Goal: Task Accomplishment & Management: Manage account settings

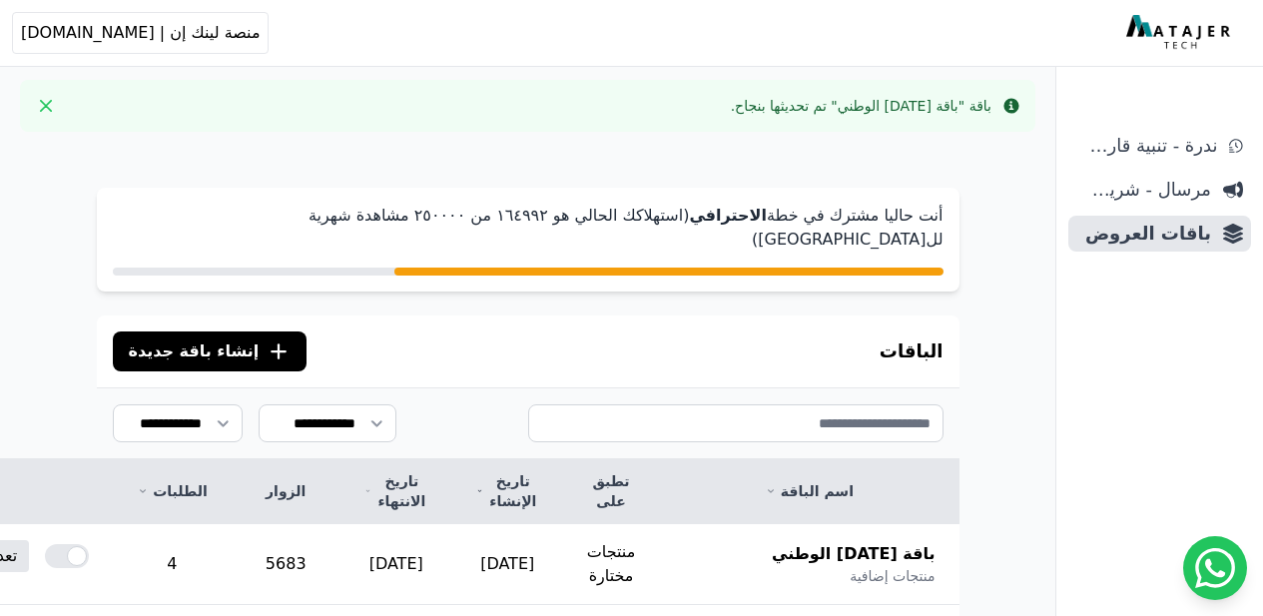
scroll to position [157, 0]
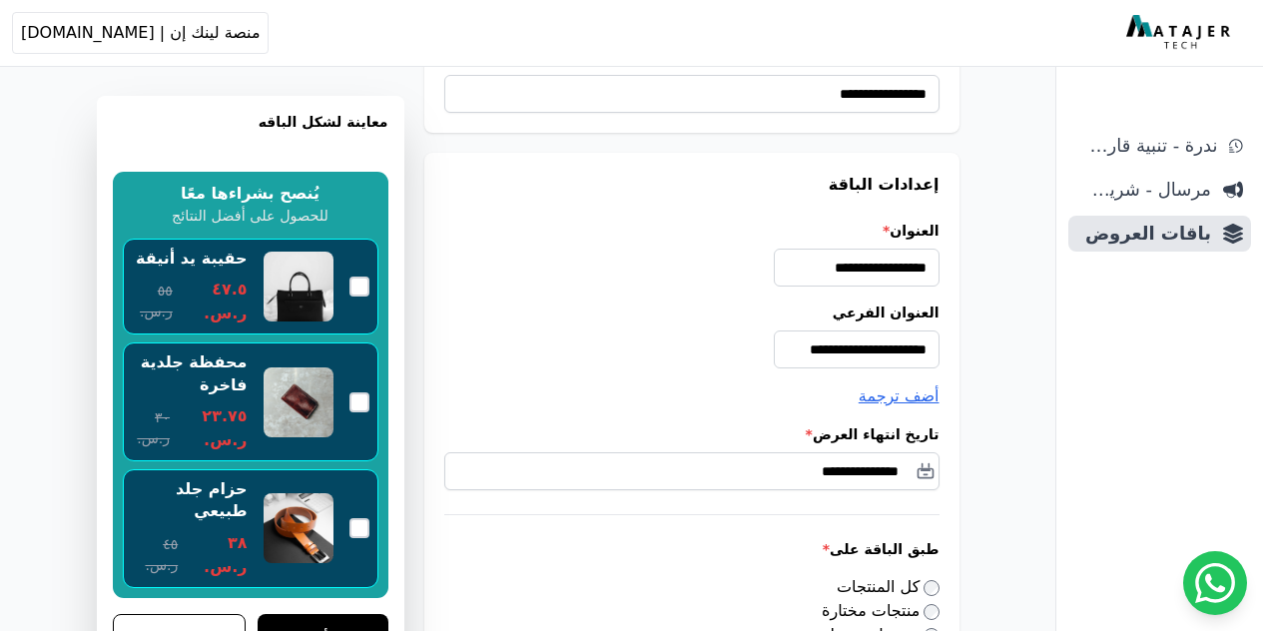
scroll to position [107, 0]
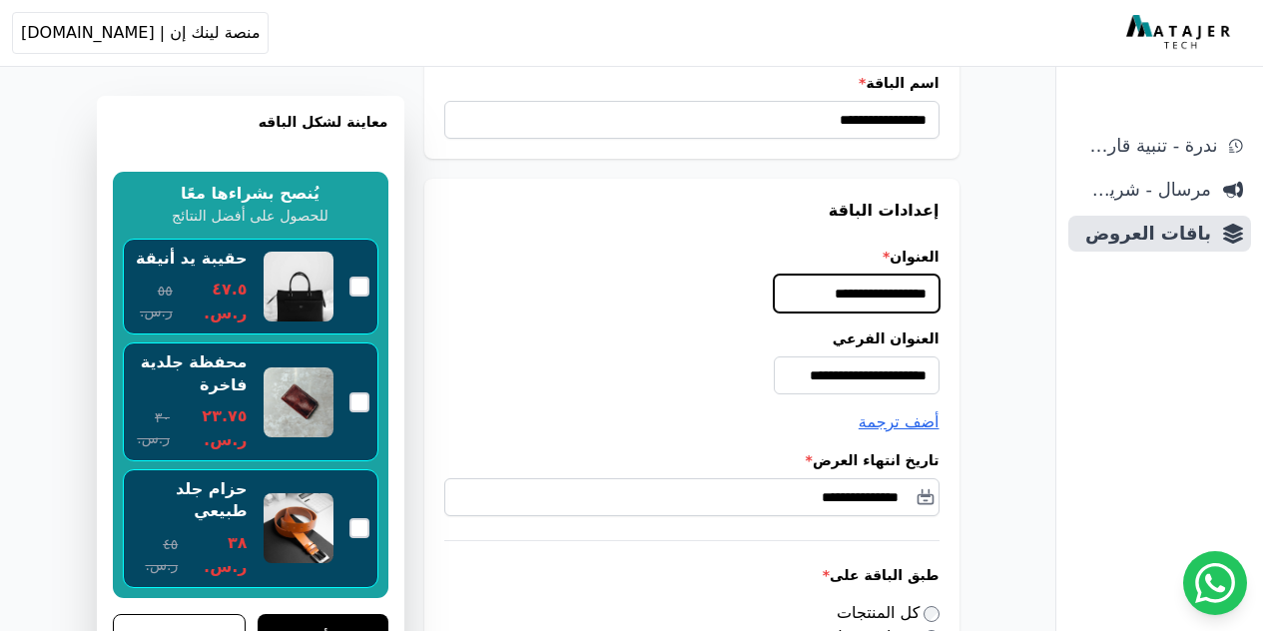
click at [833, 286] on input "**********" at bounding box center [857, 293] width 166 height 38
type input "**********"
click at [923, 355] on div "**********" at bounding box center [691, 361] width 495 height 66
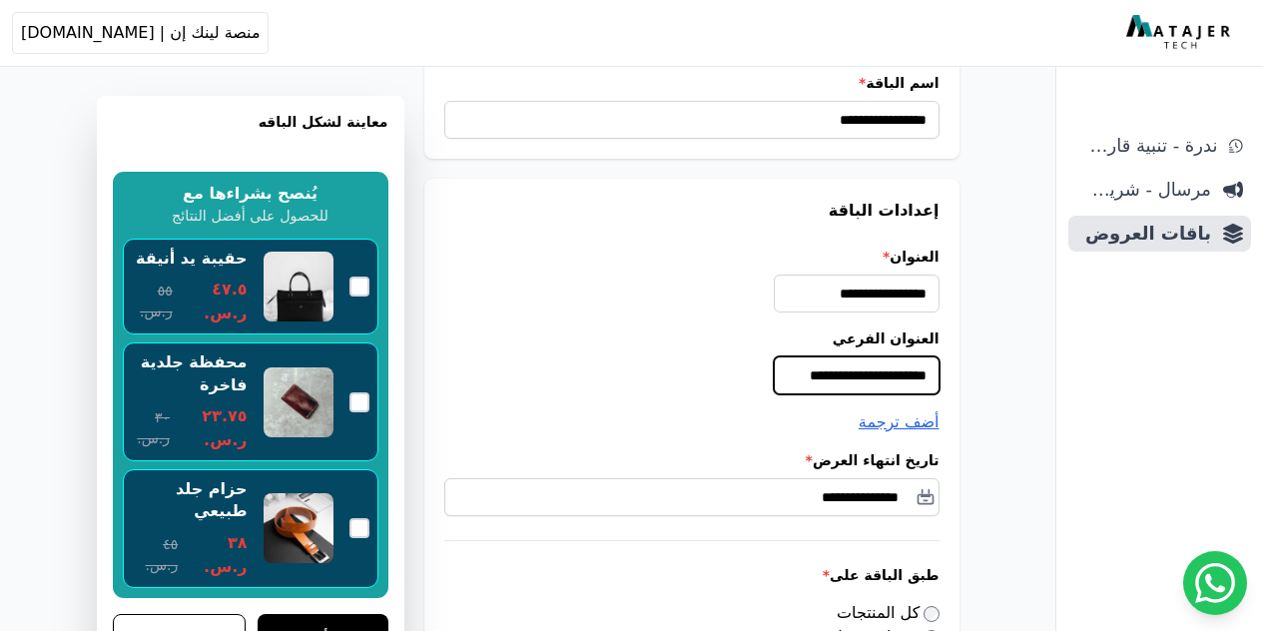
click at [939, 370] on input "**********" at bounding box center [857, 375] width 166 height 38
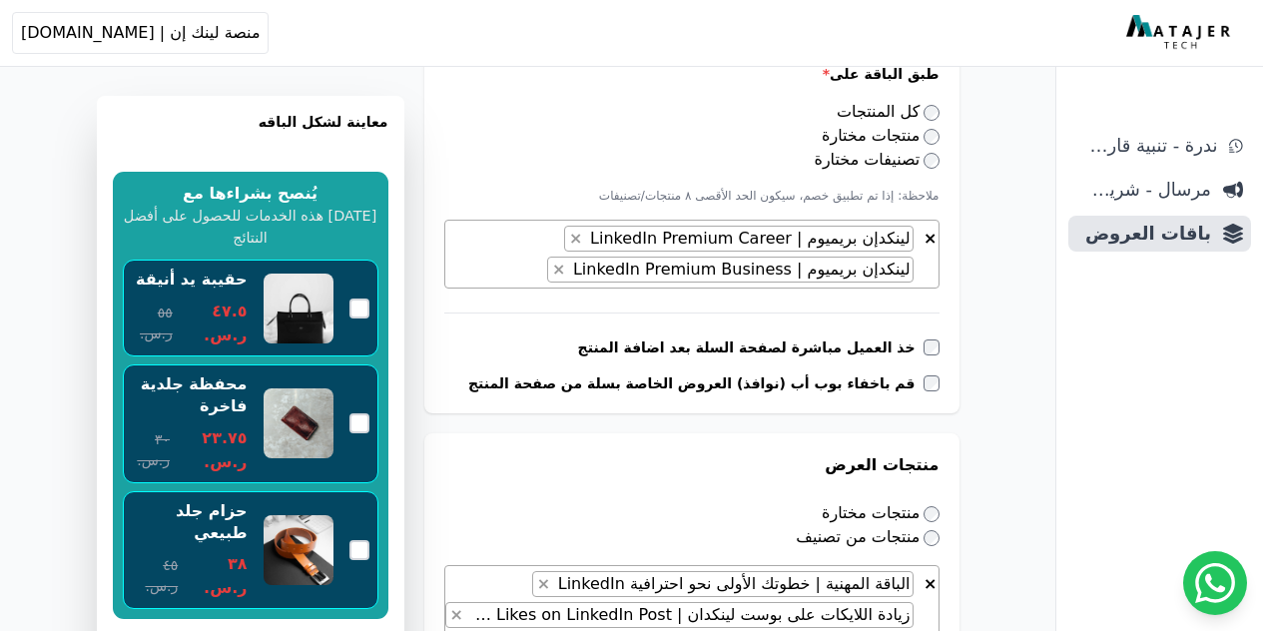
scroll to position [634, 0]
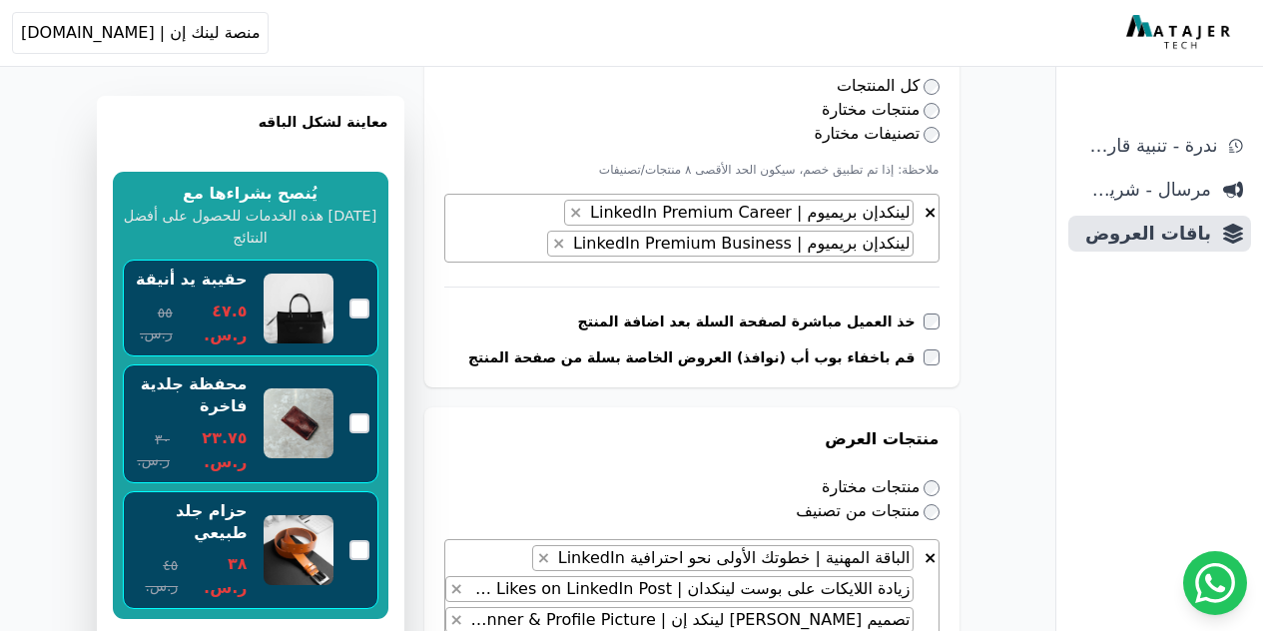
type input "**********"
click at [537, 218] on span "× × لينكدإن بريميوم | LinkedIn Premium Career × لينكدإن بريميوم | LinkedIn Prem…" at bounding box center [691, 228] width 495 height 69
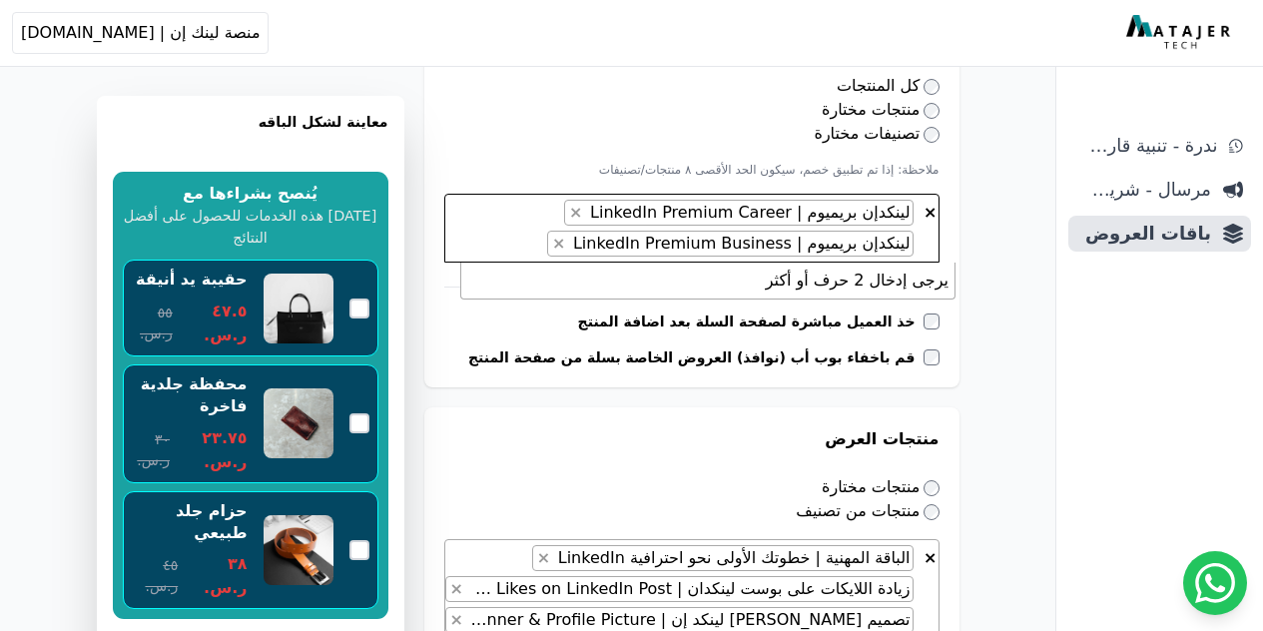
type textarea "*"
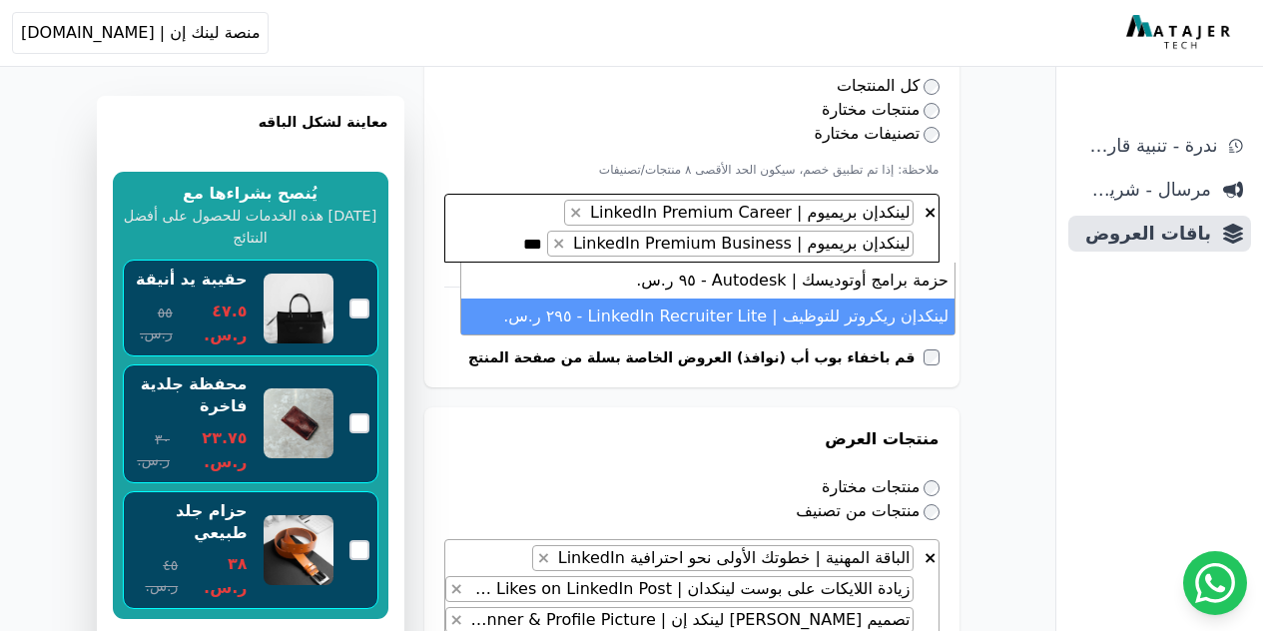
type textarea "***"
click at [761, 312] on li "لينكدإن ريكروتر للتوظيف | LinkedIn Recruiter Lite - ٢٩٥ ر.س." at bounding box center [707, 316] width 493 height 36
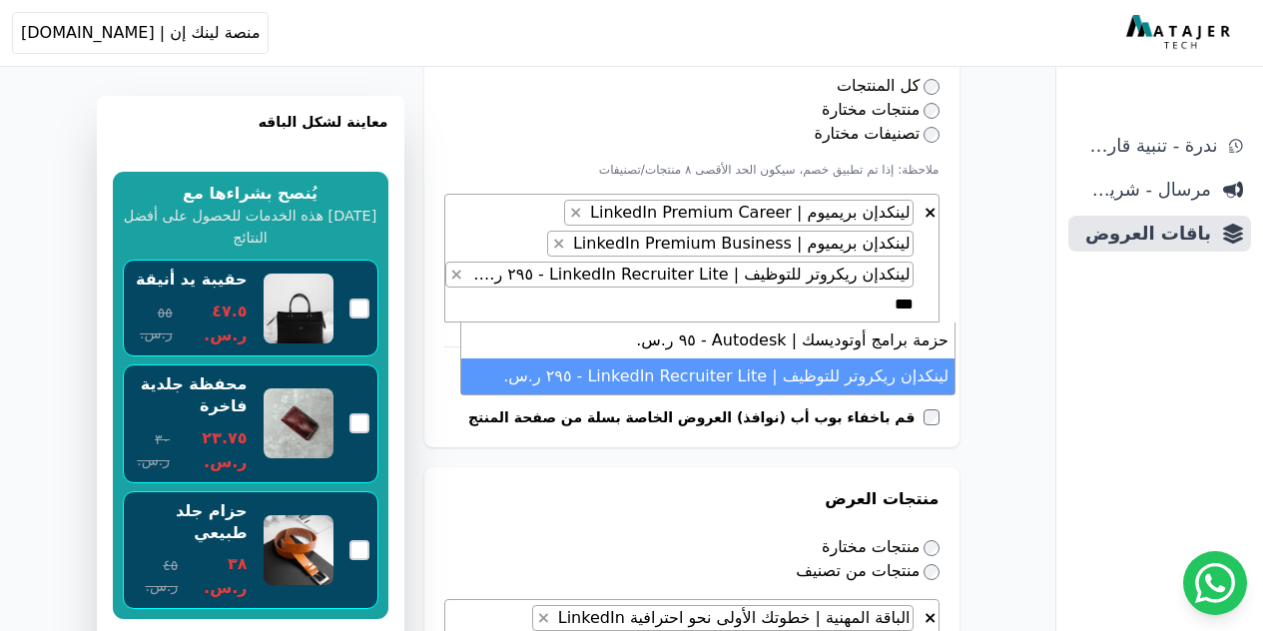
click at [724, 306] on span "× × لينكدإن بريميوم | LinkedIn Premium Career × لينكدإن بريميوم | LinkedIn Prem…" at bounding box center [691, 258] width 495 height 129
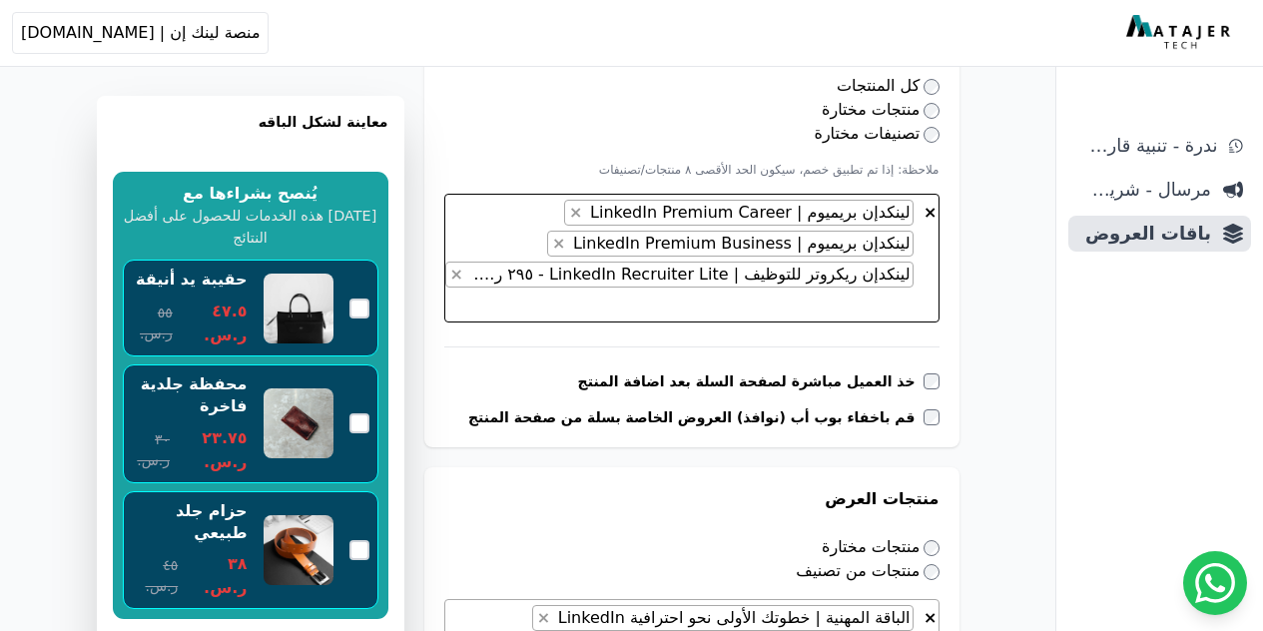
click at [901, 292] on textarea "Search" at bounding box center [907, 304] width 12 height 24
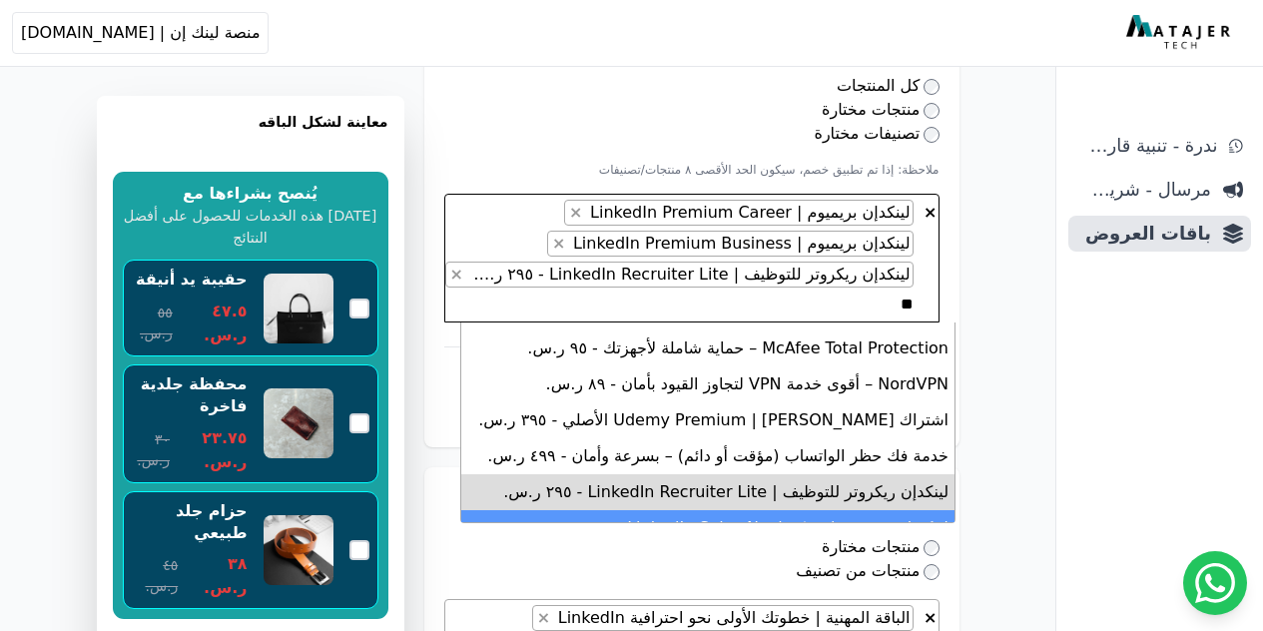
click at [726, 510] on li "لينكد إن بريميوم | LinkedIn Sales Navigator - ١٩٥ ر.س." at bounding box center [707, 528] width 493 height 36
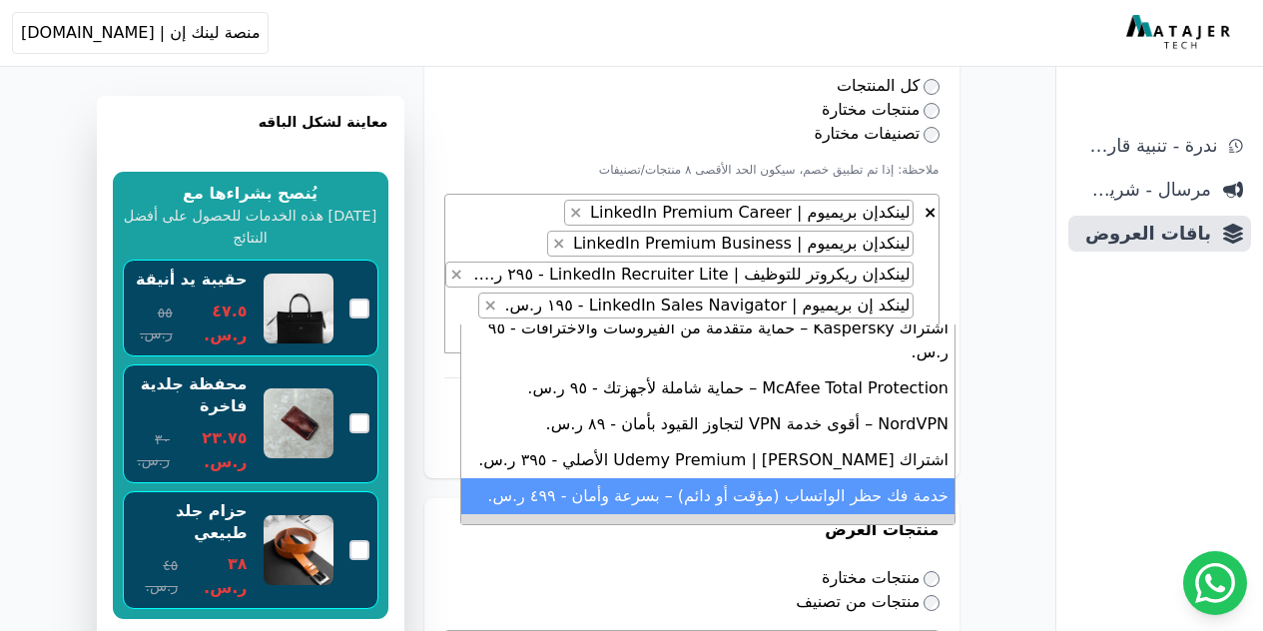
scroll to position [37, 0]
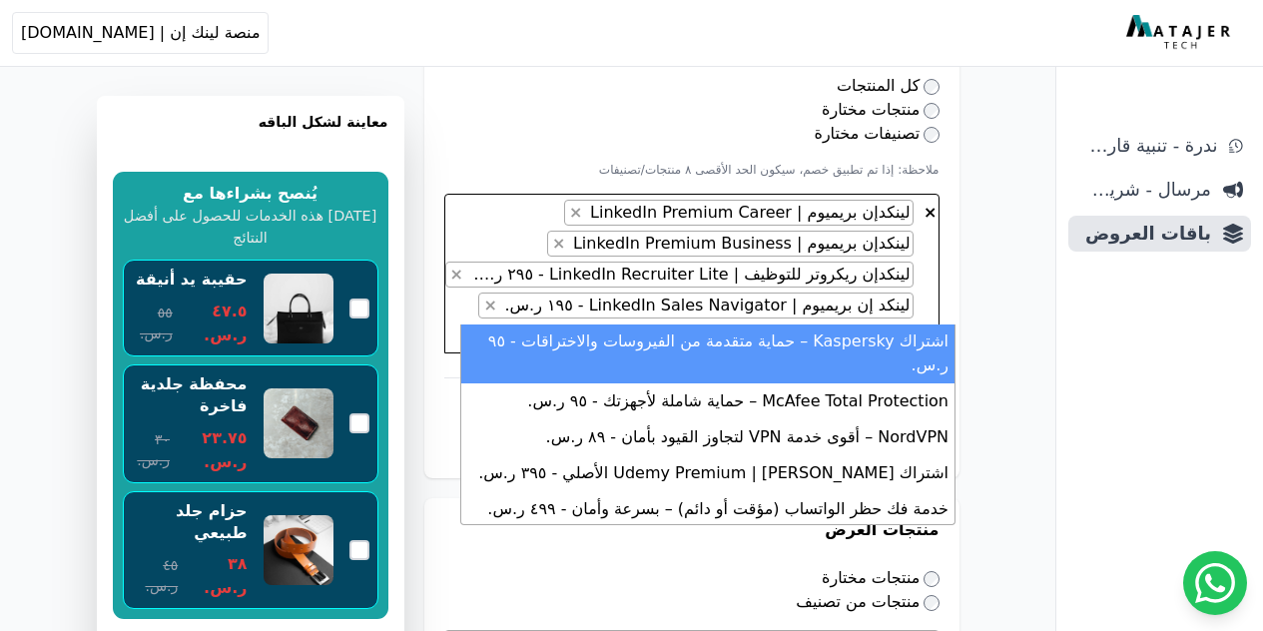
click at [877, 323] on textarea "**" at bounding box center [895, 335] width 36 height 24
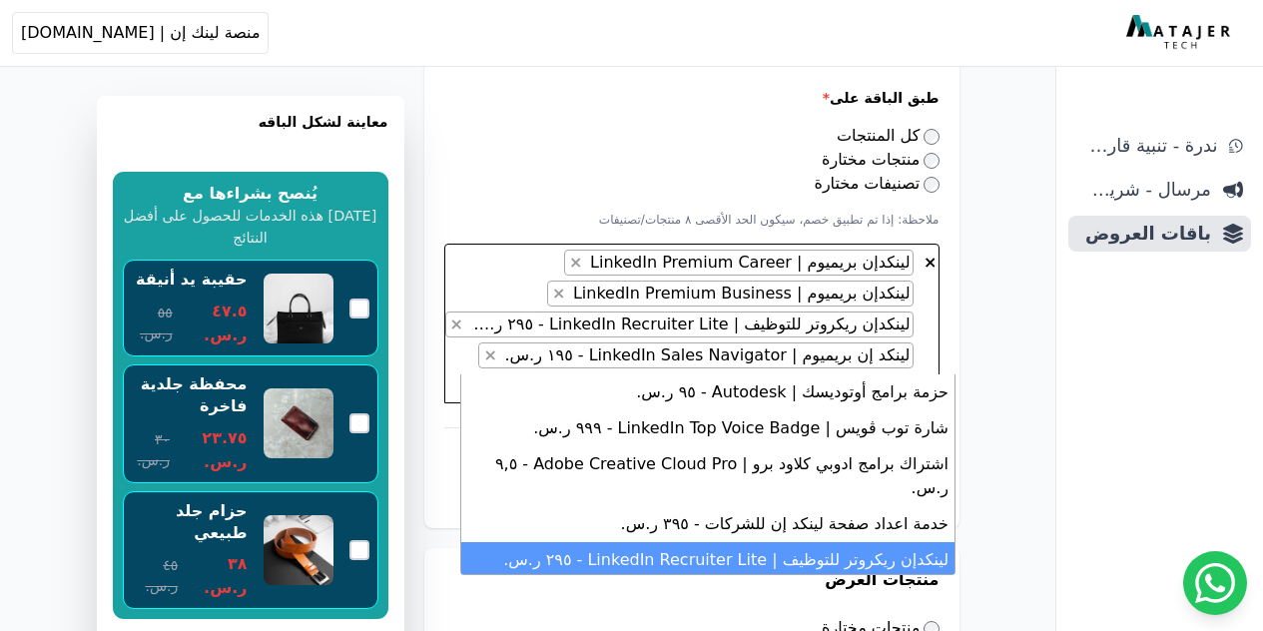
scroll to position [52, 0]
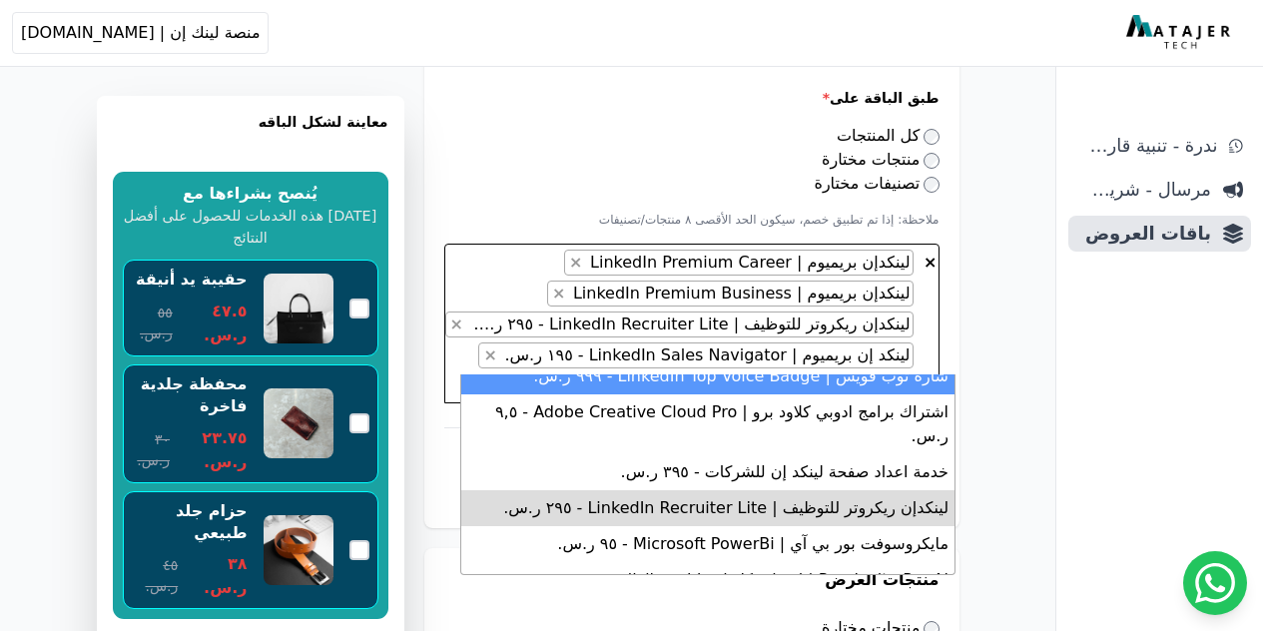
click at [865, 373] on textarea "***" at bounding box center [889, 385] width 48 height 24
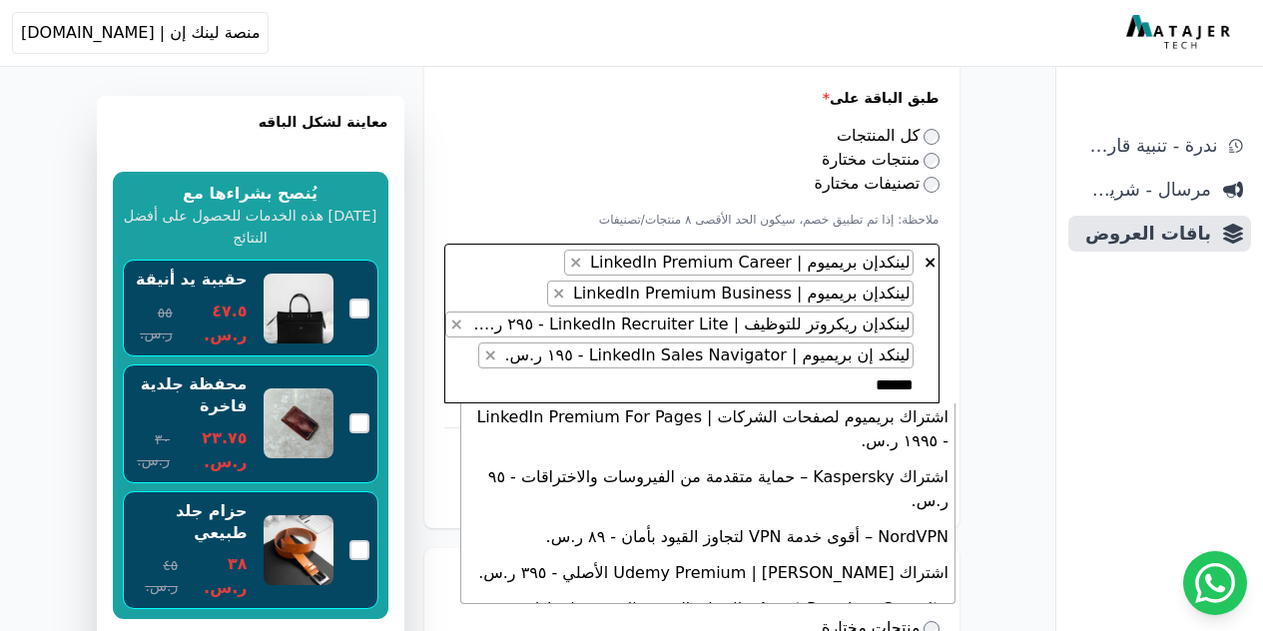
scroll to position [63, 0]
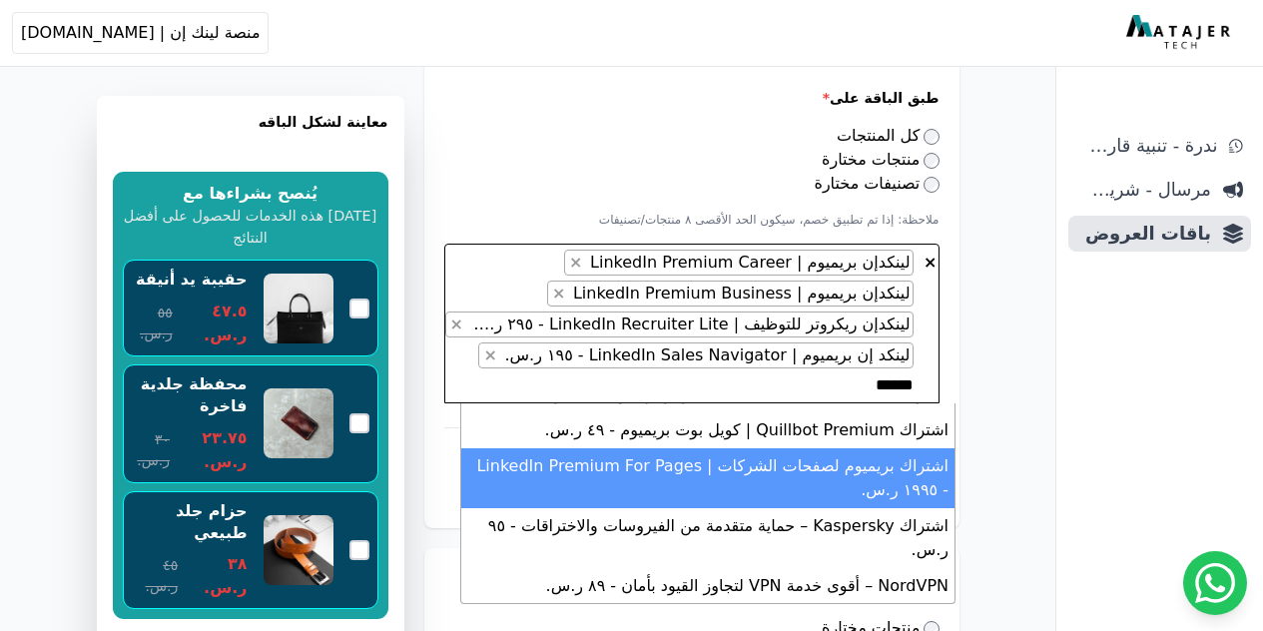
type textarea "******"
click at [815, 491] on li "اشتراك بريميوم لصفحات الشركات | LinkedIn Premium For Pages - ١٩٩٥ ر.س." at bounding box center [707, 478] width 493 height 60
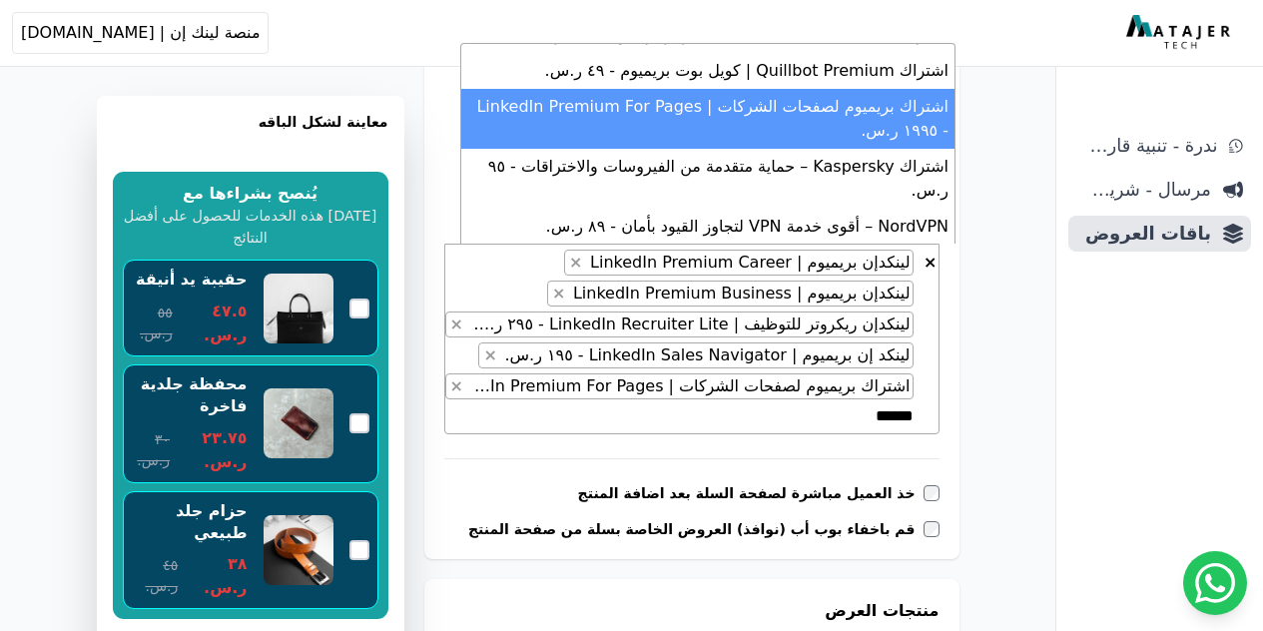
click at [880, 413] on textarea "******" at bounding box center [871, 416] width 84 height 24
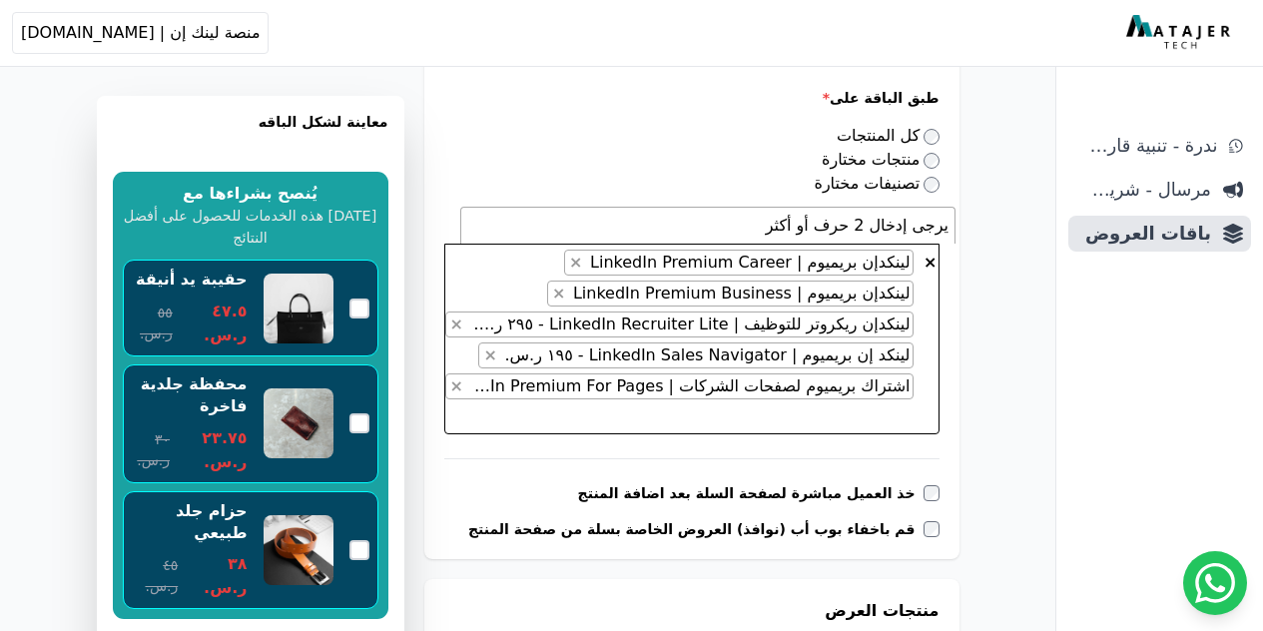
scroll to position [0, 0]
click at [959, 453] on div "**********" at bounding box center [691, 130] width 535 height 857
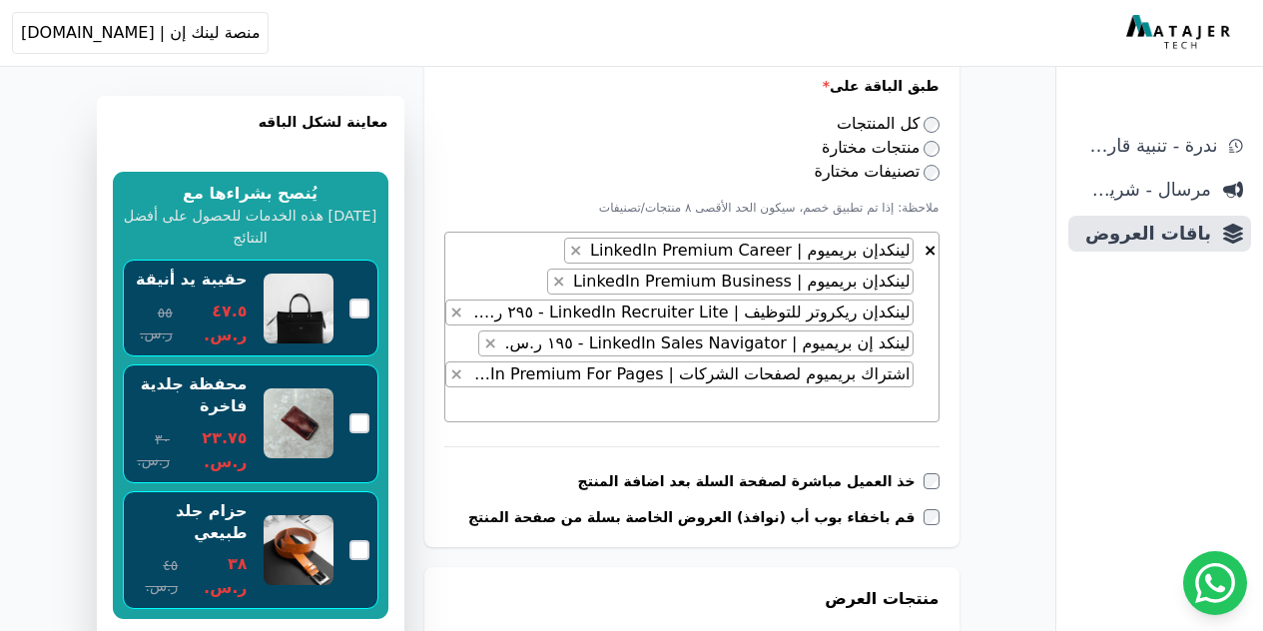
scroll to position [804, 0]
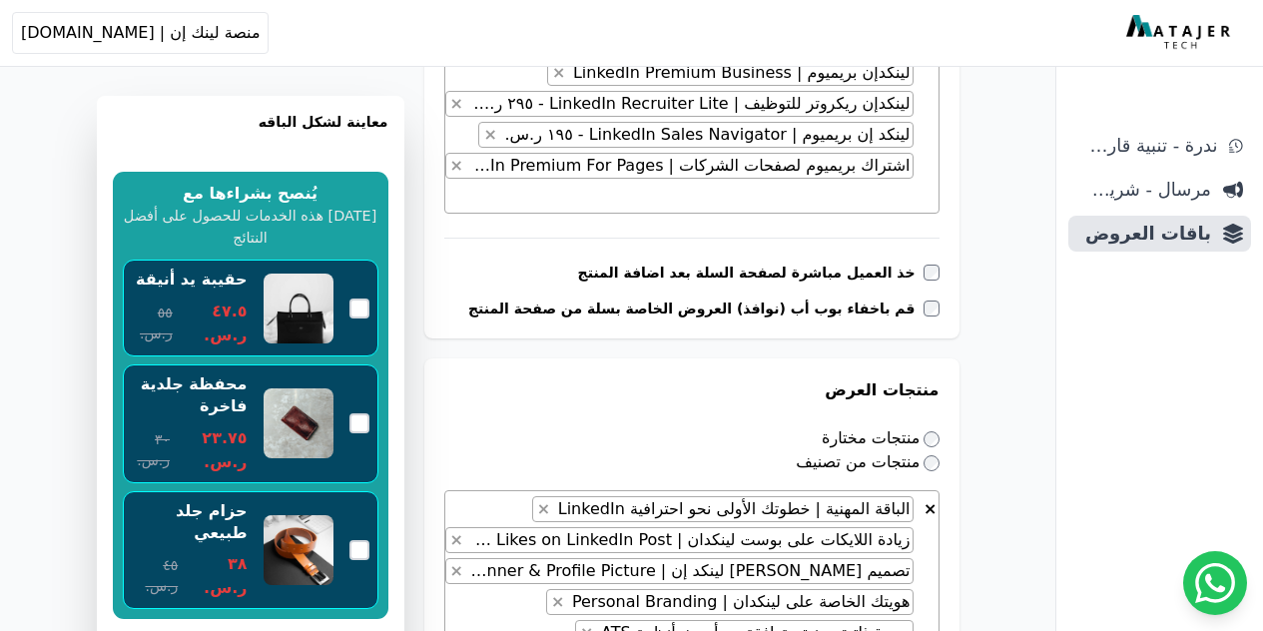
click at [923, 306] on label "قم باخفاء بوب أب (نوافذ) العروض الخاصة بسلة من صفحة المنتج" at bounding box center [695, 308] width 455 height 20
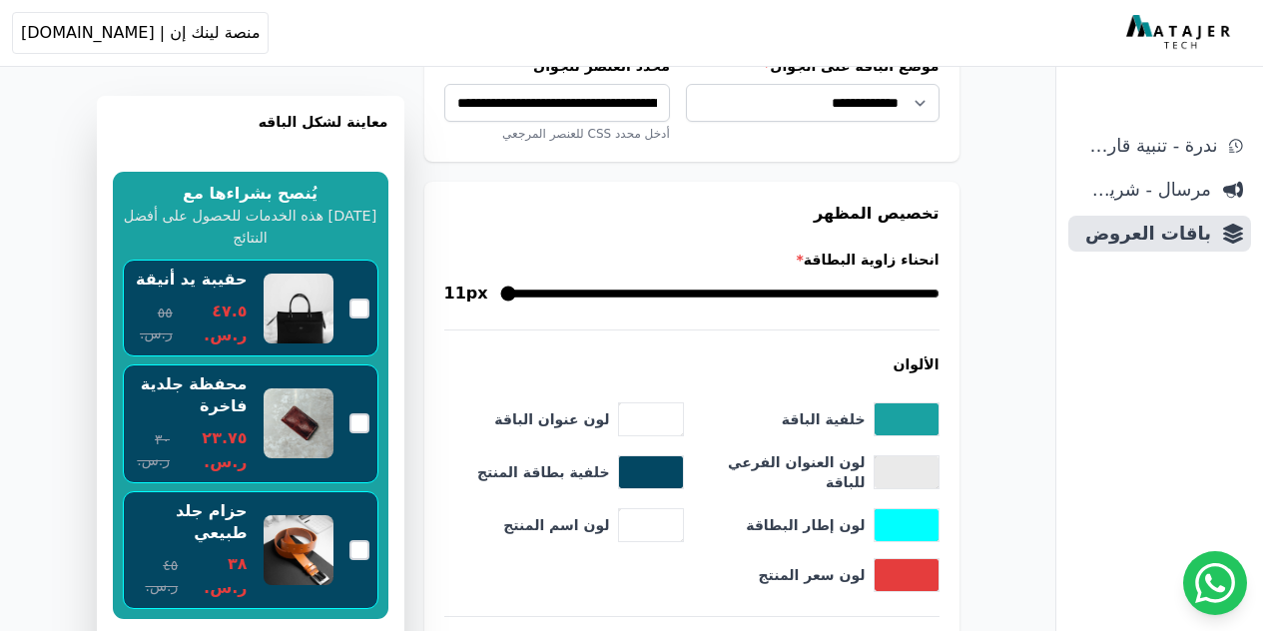
scroll to position [2226, 0]
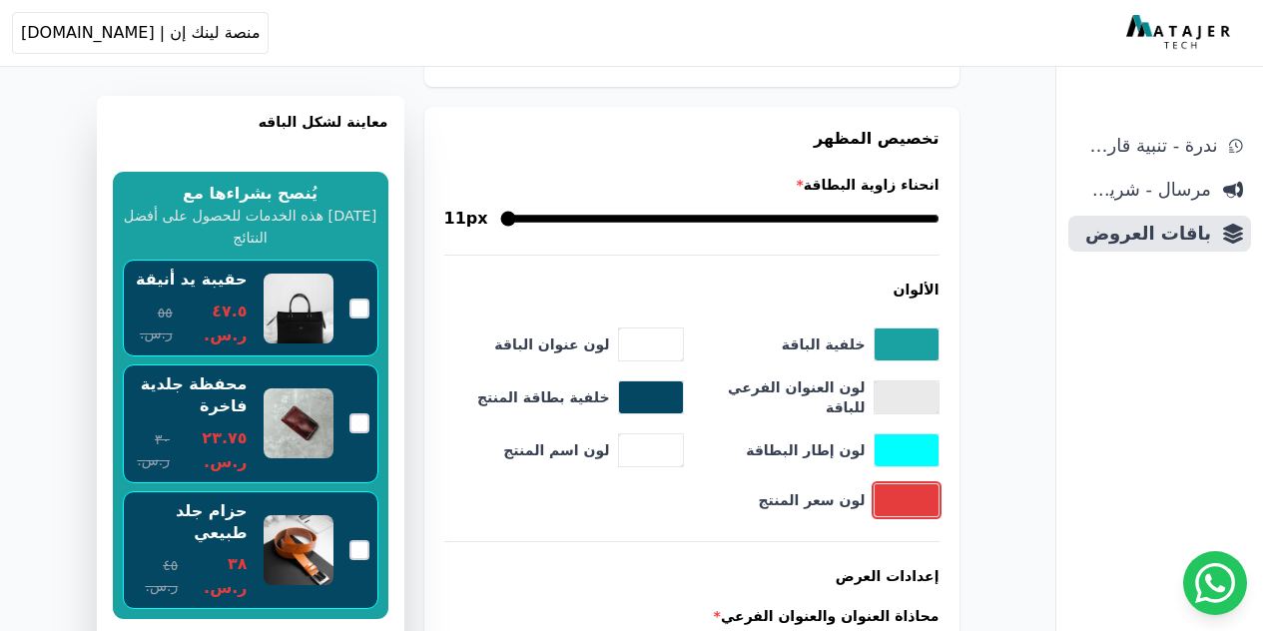
click at [890, 485] on button "toggle color picker dialog" at bounding box center [906, 500] width 64 height 32
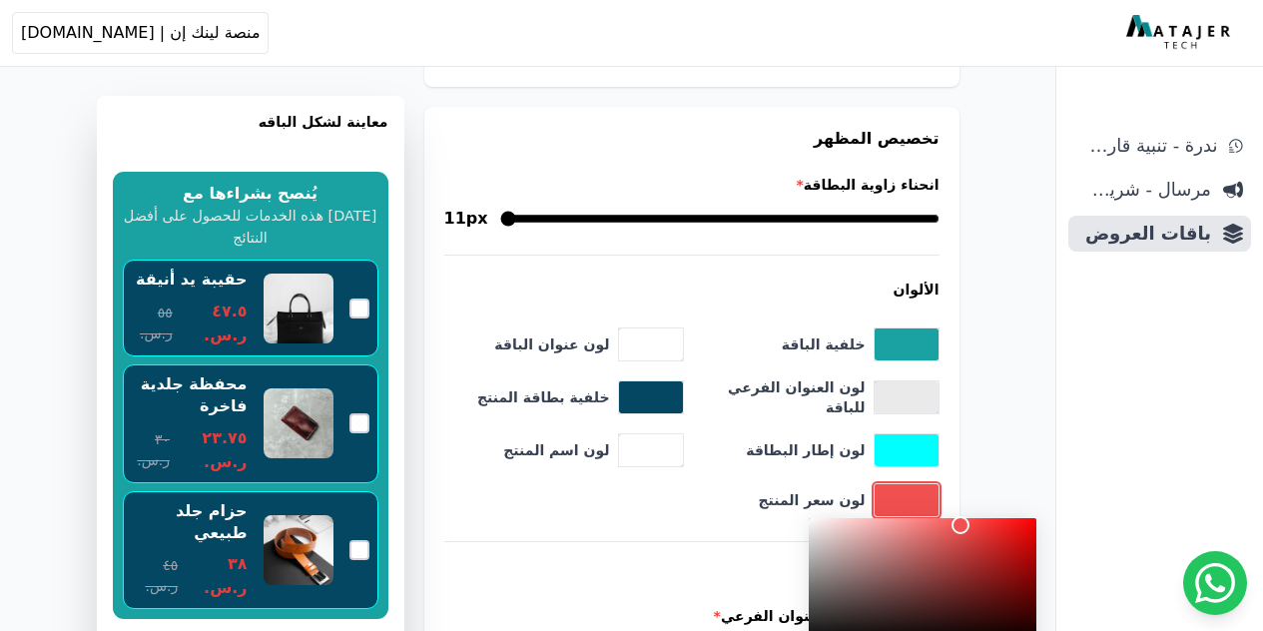
click at [961, 526] on div "color picker dialog" at bounding box center [922, 581] width 228 height 126
click at [963, 532] on div "color picker dialog" at bounding box center [963, 532] width 18 height 18
click at [963, 540] on div "color picker dialog" at bounding box center [922, 581] width 228 height 126
click at [959, 529] on div "color picker dialog" at bounding box center [959, 529] width 18 height 18
click at [953, 537] on div "color picker dialog" at bounding box center [958, 533] width 18 height 18
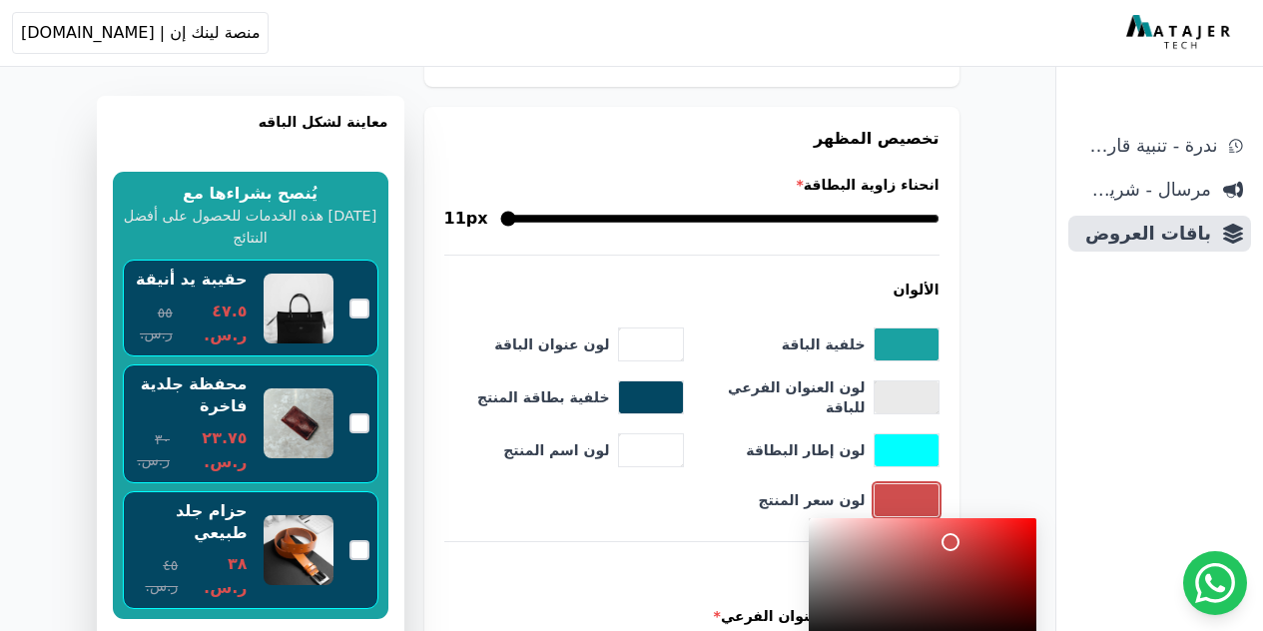
click at [950, 542] on div "color picker dialog" at bounding box center [950, 542] width 18 height 18
click at [947, 548] on div "color picker dialog" at bounding box center [947, 548] width 18 height 18
drag, startPoint x: 946, startPoint y: 548, endPoint x: 943, endPoint y: 536, distance: 12.3
click at [943, 536] on div "color picker dialog" at bounding box center [944, 540] width 18 height 18
drag, startPoint x: 943, startPoint y: 537, endPoint x: 947, endPoint y: 527, distance: 10.8
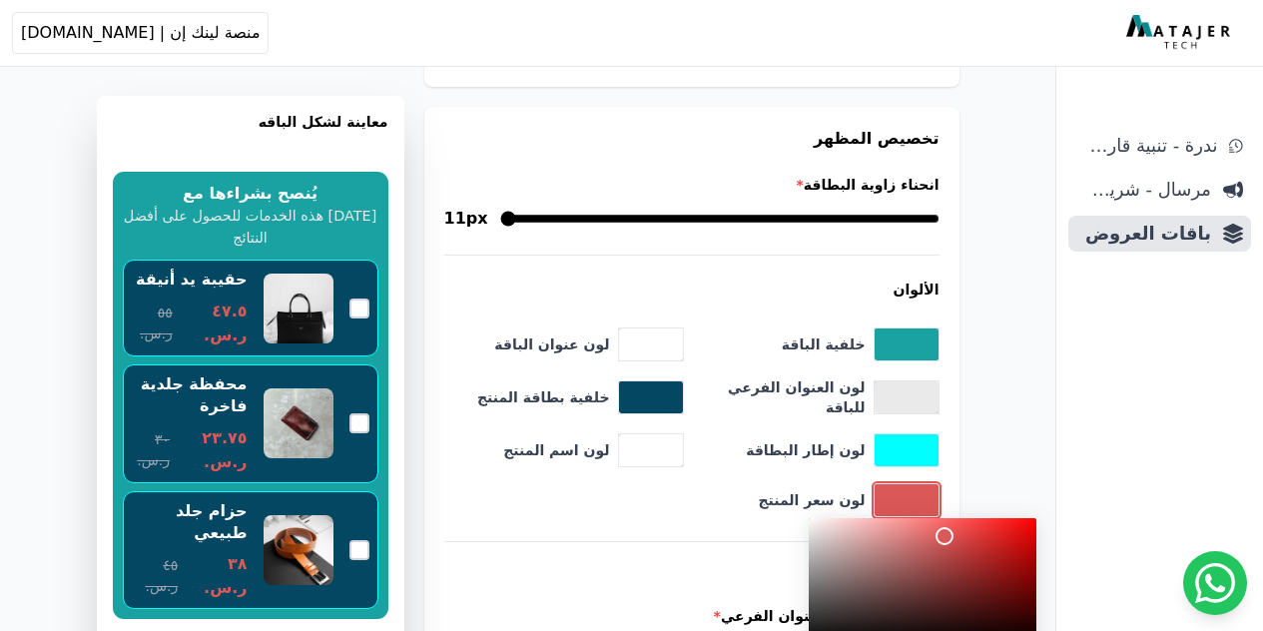
click at [947, 527] on div "color picker dialog" at bounding box center [944, 536] width 18 height 18
click at [952, 533] on div "color picker dialog" at bounding box center [950, 531] width 18 height 18
click at [955, 532] on div "color picker dialog" at bounding box center [955, 532] width 18 height 18
click at [953, 527] on div "color picker dialog" at bounding box center [953, 527] width 18 height 18
click at [954, 529] on div "color picker dialog" at bounding box center [954, 529] width 18 height 18
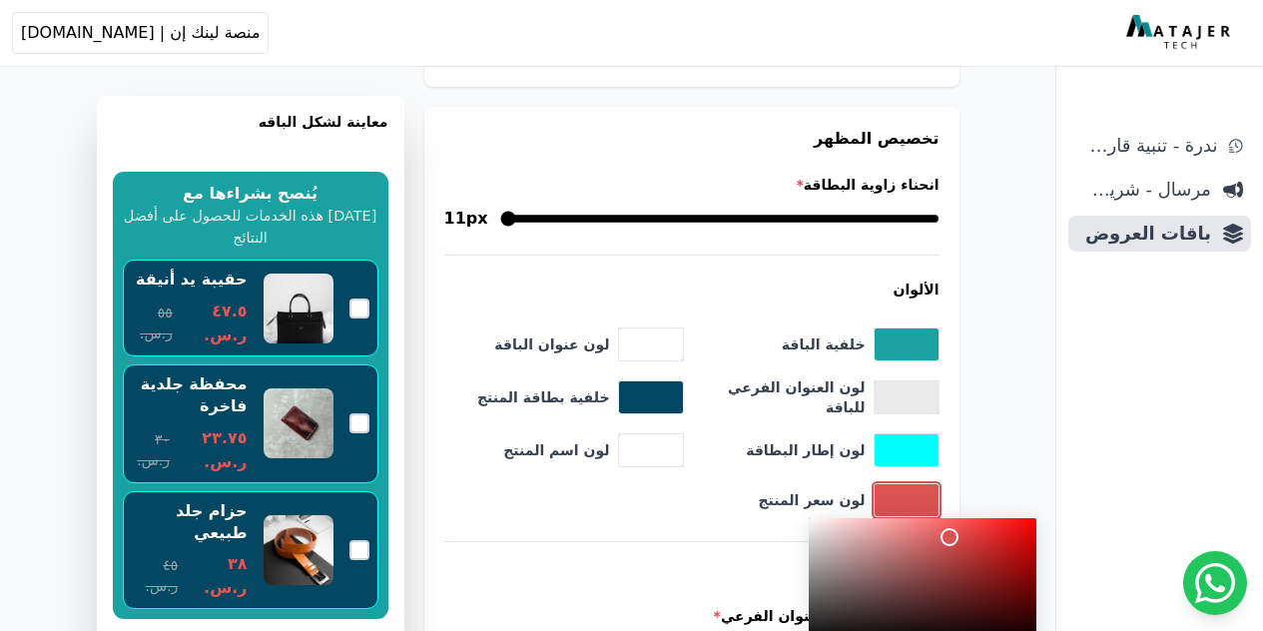
click at [949, 537] on div "color picker dialog" at bounding box center [949, 537] width 18 height 18
click at [942, 542] on div "color picker dialog" at bounding box center [942, 542] width 18 height 18
click at [939, 537] on div "color picker dialog" at bounding box center [939, 537] width 18 height 18
click at [662, 503] on div "خلفية الباقة ******* لون عنوان الباقة ******* لون العنوان الفرعي للباقة *******…" at bounding box center [691, 422] width 495 height 190
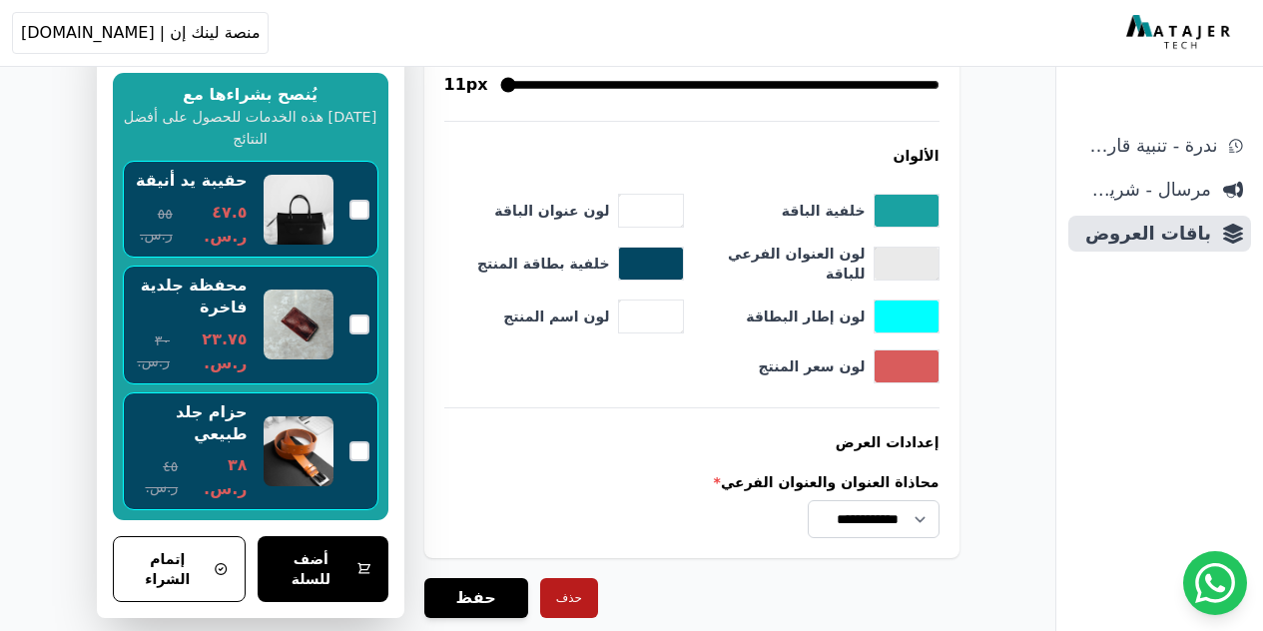
scroll to position [2373, 0]
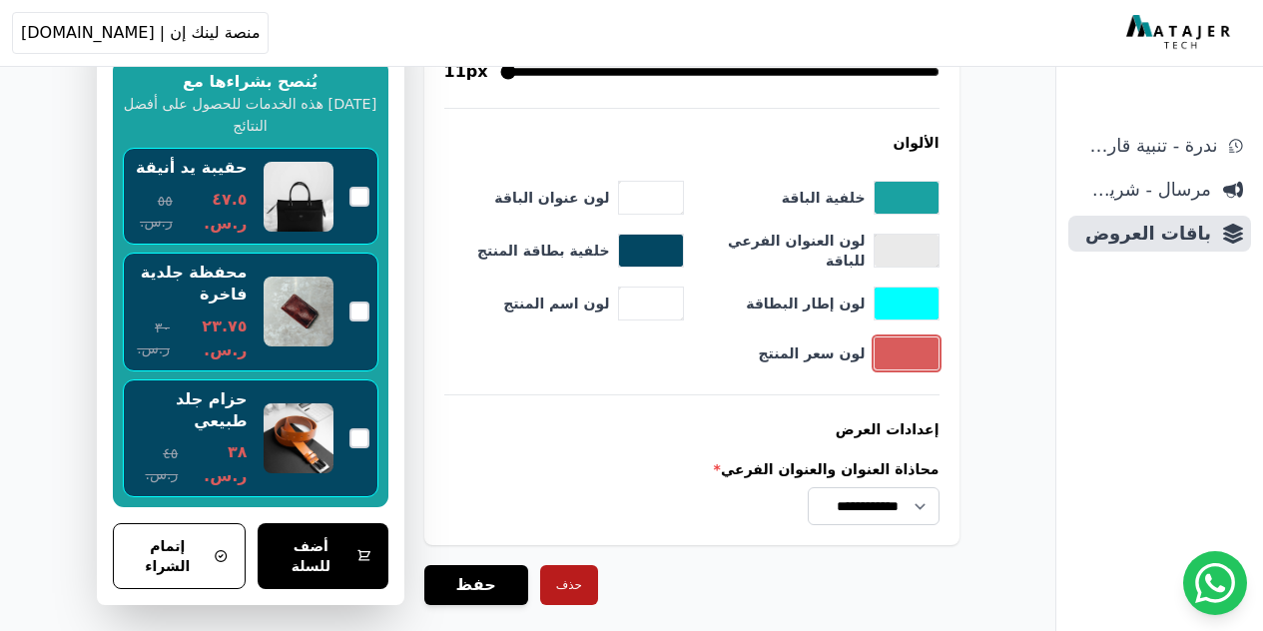
click at [896, 340] on button "toggle color picker dialog" at bounding box center [906, 353] width 64 height 32
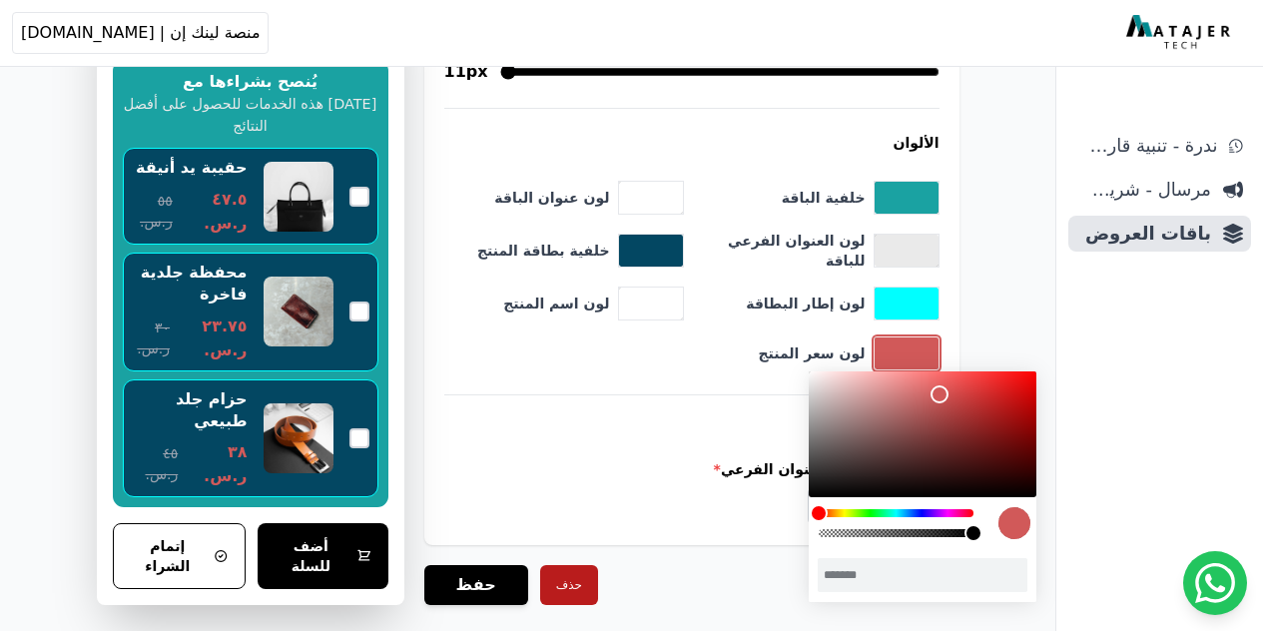
click at [940, 394] on div "color picker dialog" at bounding box center [939, 394] width 18 height 18
drag, startPoint x: 940, startPoint y: 394, endPoint x: 951, endPoint y: 392, distance: 11.2
click at [949, 392] on div "color picker dialog" at bounding box center [940, 394] width 18 height 18
click at [946, 390] on div "color picker dialog" at bounding box center [947, 390] width 18 height 18
type input "*******"
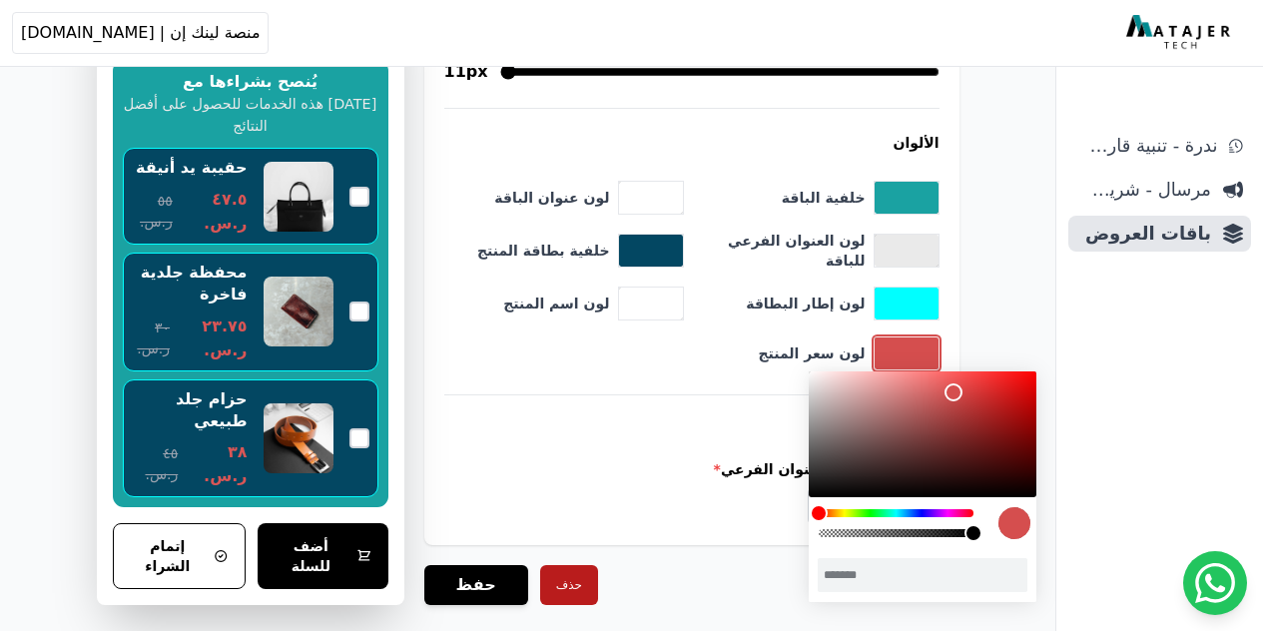
drag, startPoint x: 946, startPoint y: 392, endPoint x: 956, endPoint y: 393, distance: 10.0
click at [956, 393] on div "color picker dialog" at bounding box center [953, 392] width 18 height 18
click at [608, 511] on div "**********" at bounding box center [691, 492] width 495 height 66
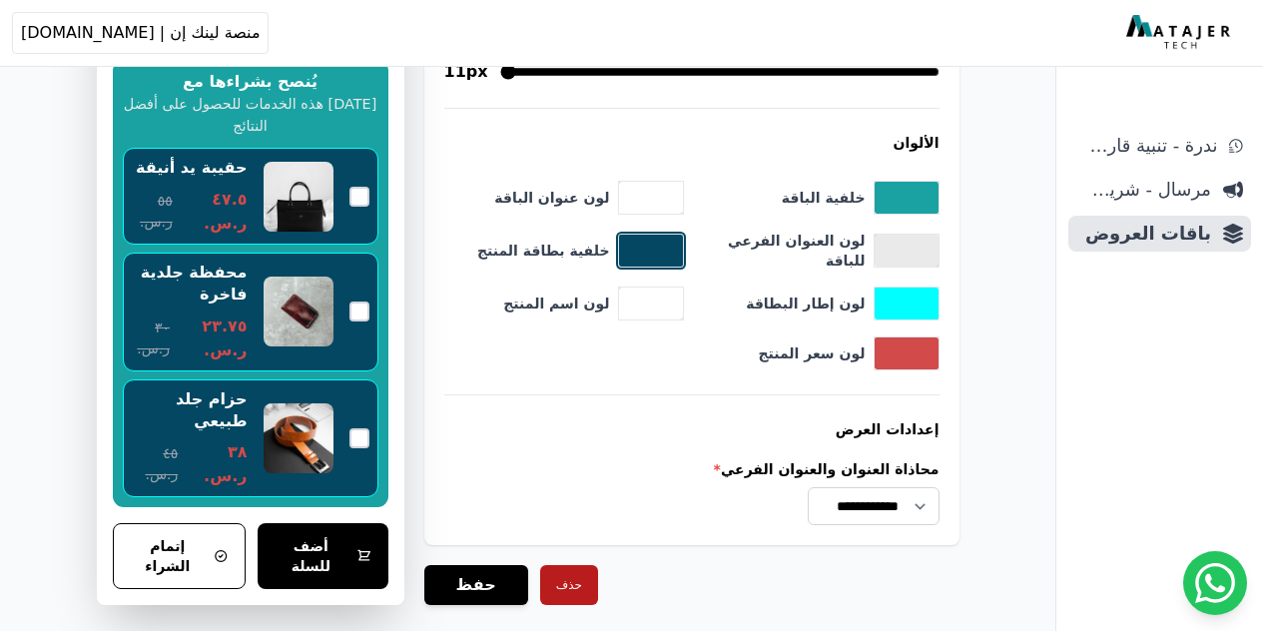
click at [655, 247] on button "toggle color picker dialog" at bounding box center [651, 251] width 64 height 32
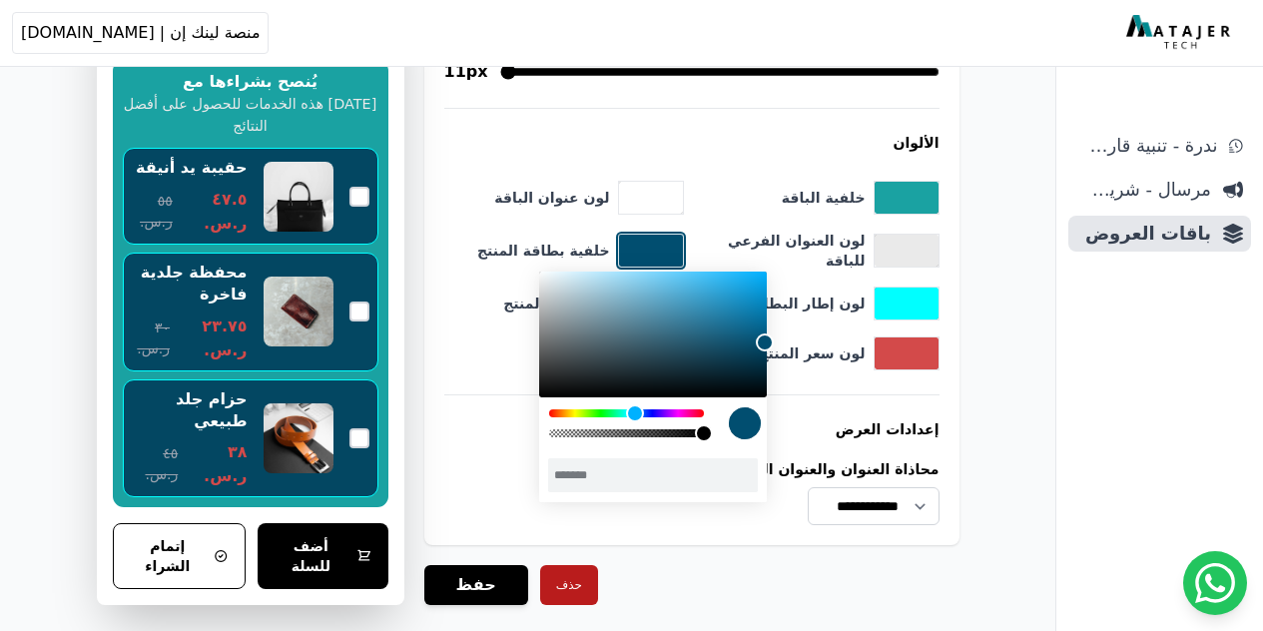
click at [765, 342] on div "color picker dialog" at bounding box center [765, 342] width 18 height 18
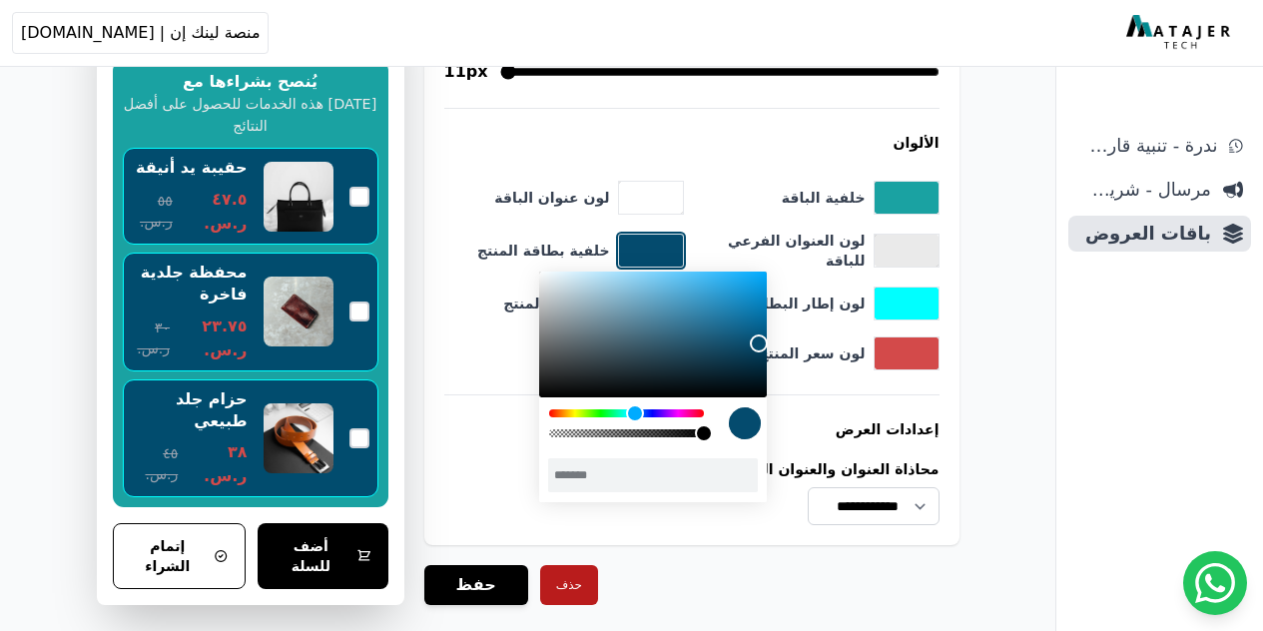
click at [759, 343] on div "color picker dialog" at bounding box center [759, 343] width 18 height 18
click at [760, 337] on div "color picker dialog" at bounding box center [760, 337] width 18 height 18
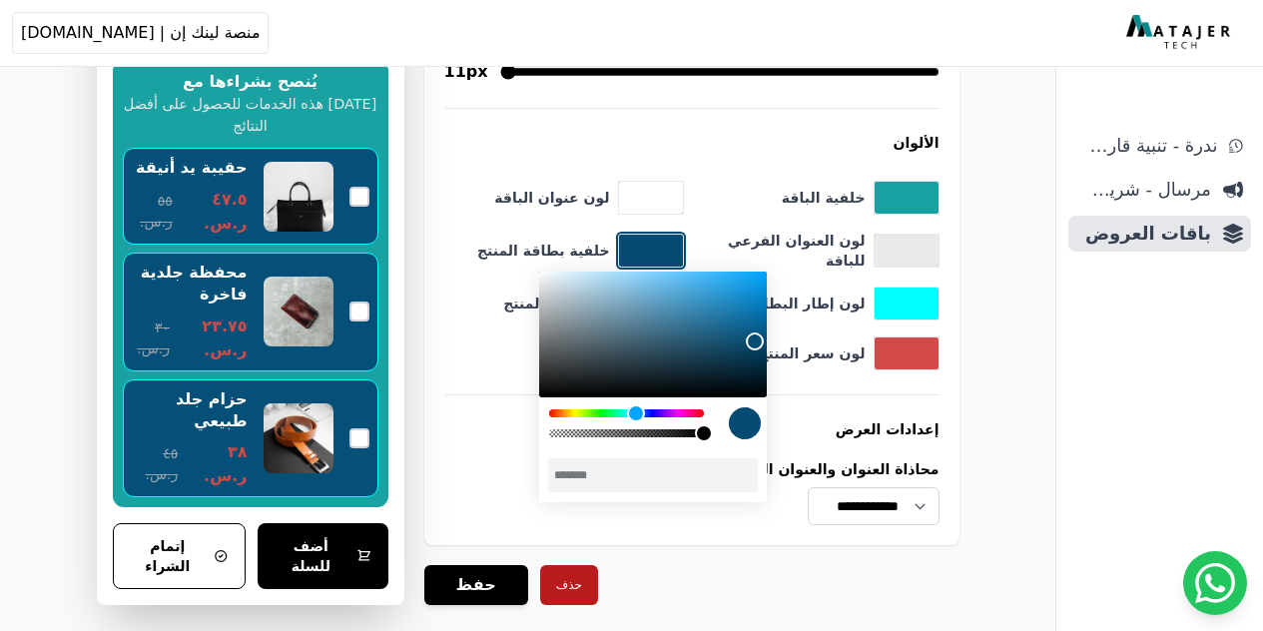
click at [756, 341] on div "color picker dialog" at bounding box center [755, 341] width 18 height 18
drag, startPoint x: 756, startPoint y: 341, endPoint x: 755, endPoint y: 356, distance: 15.0
click at [755, 356] on div "color picker dialog" at bounding box center [755, 350] width 18 height 18
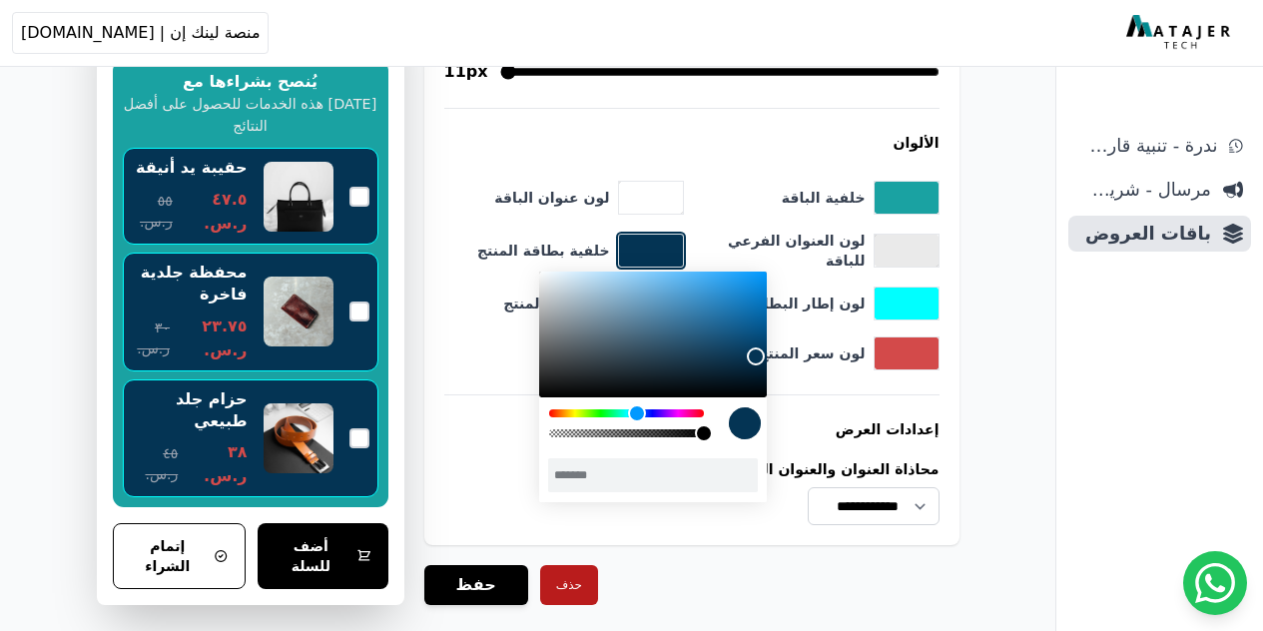
type input "*******"
click at [756, 349] on div "color picker dialog" at bounding box center [756, 349] width 18 height 18
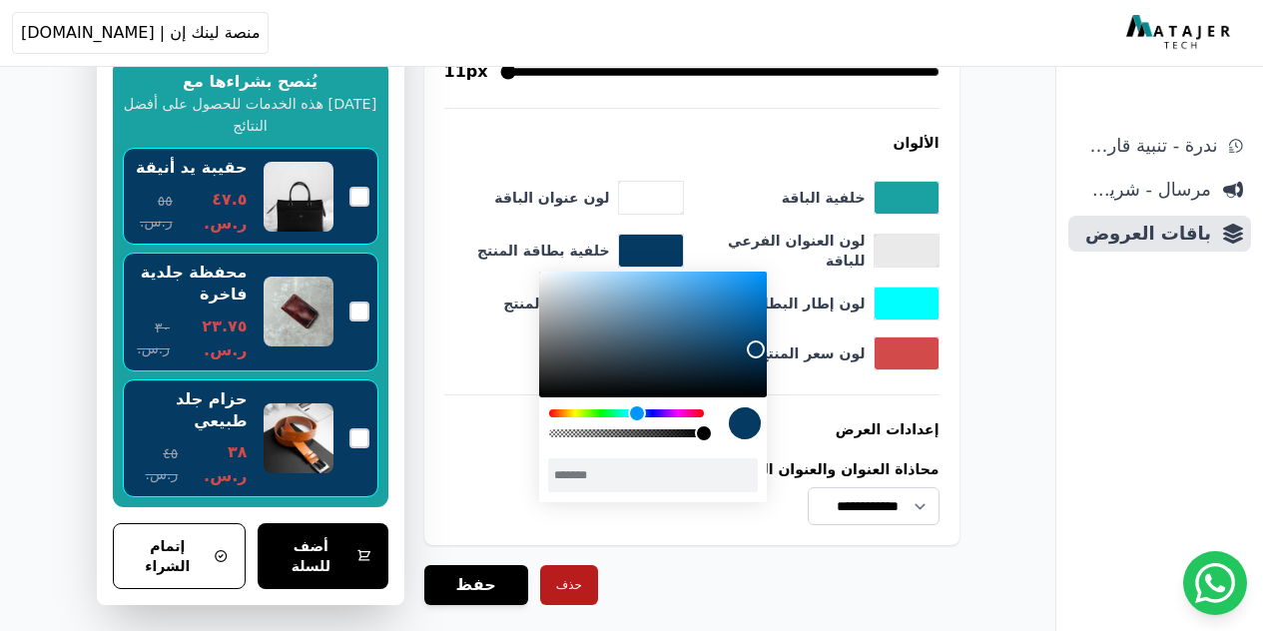
click at [615, 569] on div "حذف حفظ" at bounding box center [691, 585] width 535 height 40
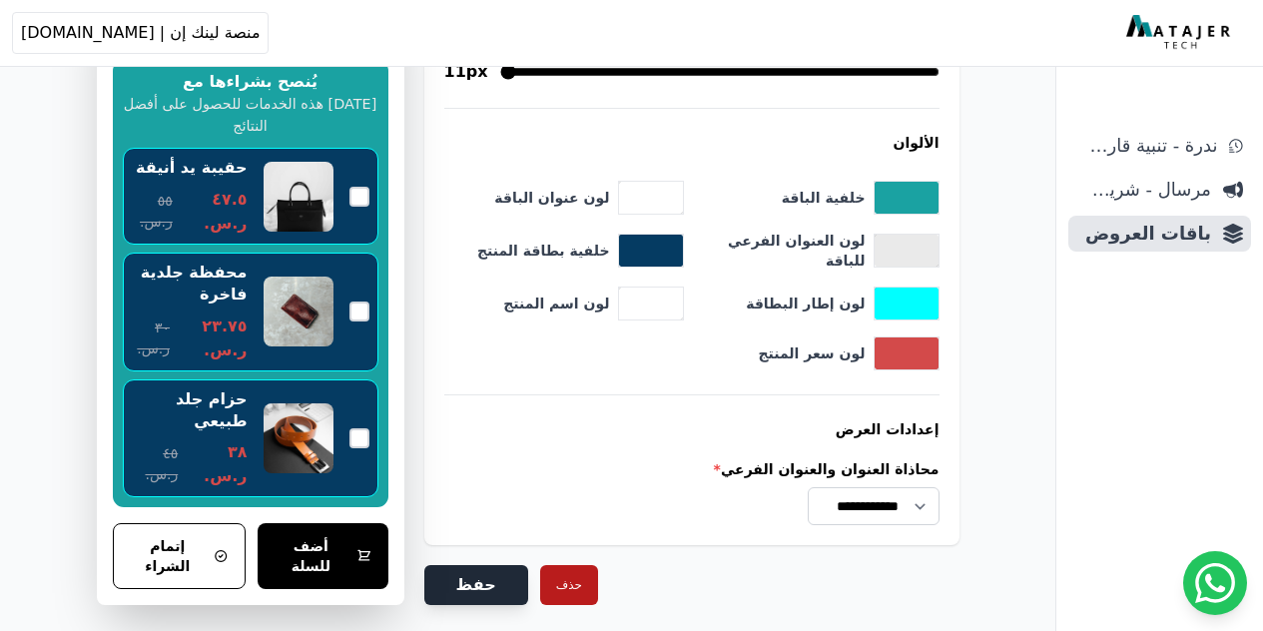
click at [443, 575] on button "حفظ" at bounding box center [476, 585] width 104 height 40
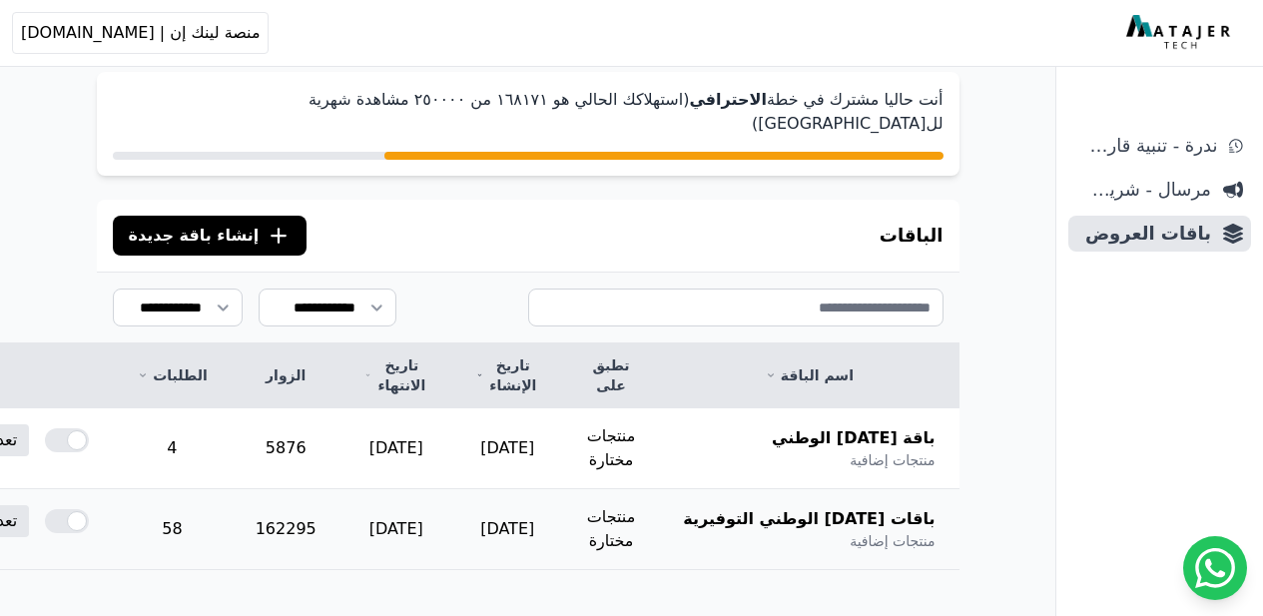
scroll to position [129, 0]
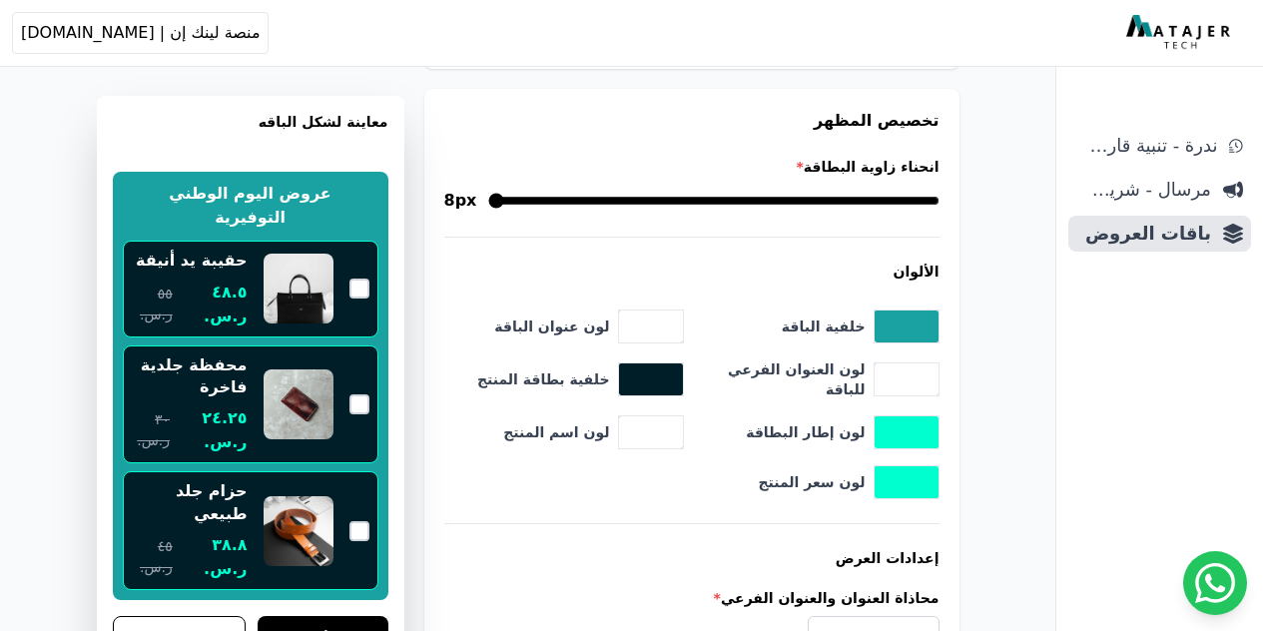
scroll to position [2314, 0]
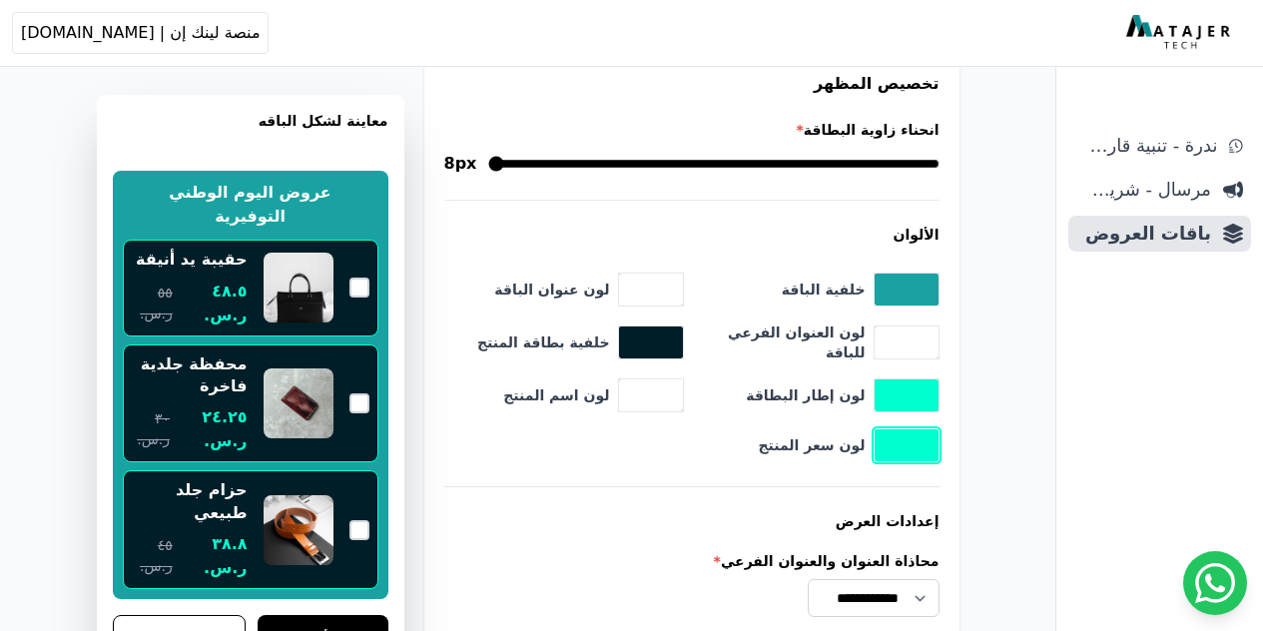
click at [896, 437] on button "toggle color picker dialog" at bounding box center [906, 445] width 64 height 32
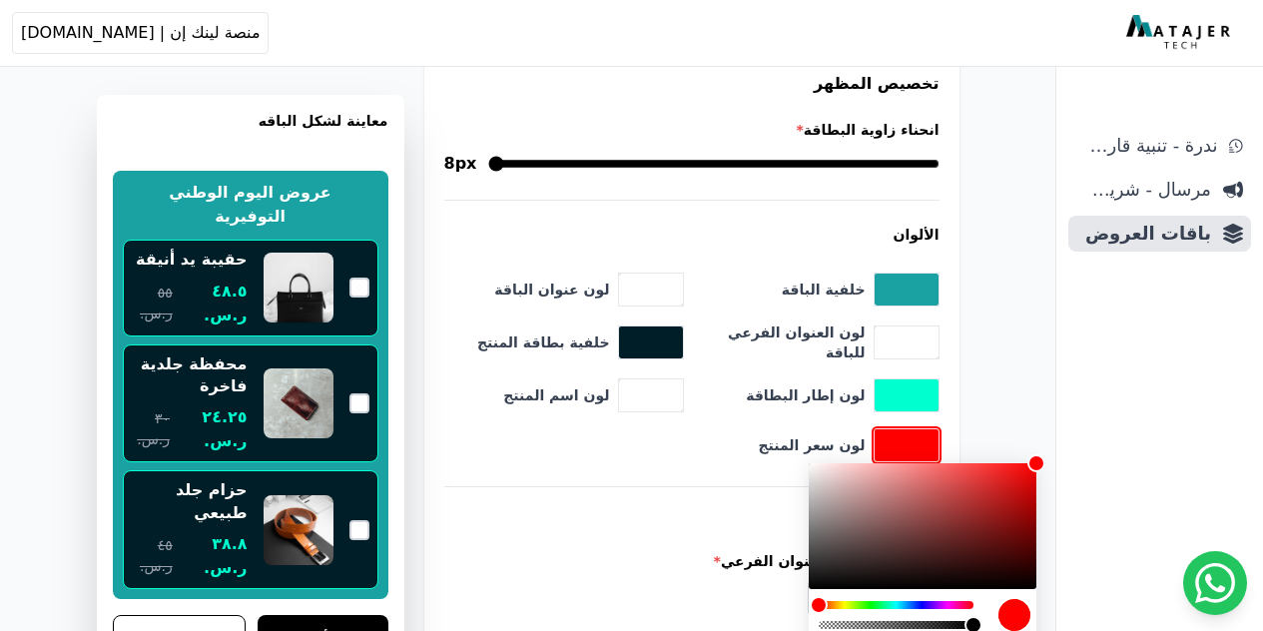
drag, startPoint x: 904, startPoint y: 605, endPoint x: 983, endPoint y: 600, distance: 79.0
click at [983, 600] on div "color picker dialog" at bounding box center [922, 547] width 228 height 168
drag, startPoint x: 1003, startPoint y: 465, endPoint x: 1024, endPoint y: 469, distance: 21.3
click at [1024, 469] on div "color picker dialog" at bounding box center [922, 526] width 228 height 126
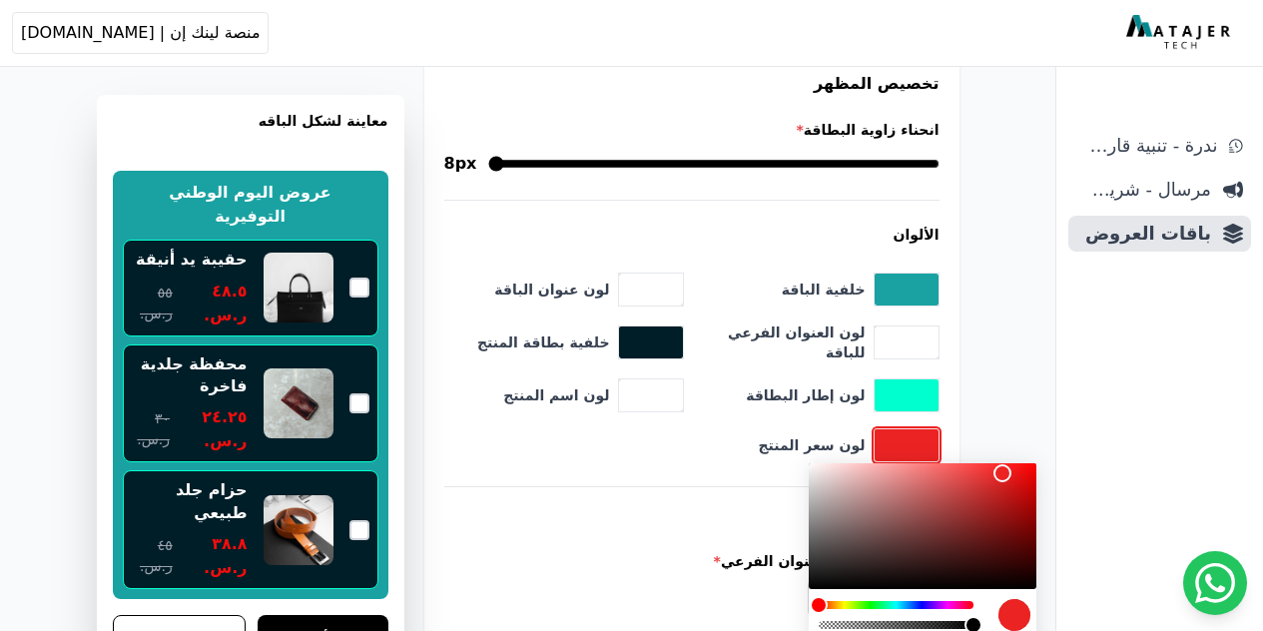
drag, startPoint x: 1018, startPoint y: 477, endPoint x: 992, endPoint y: 476, distance: 26.0
click at [992, 476] on div "color picker dialog" at bounding box center [922, 526] width 228 height 126
drag, startPoint x: 990, startPoint y: 477, endPoint x: 977, endPoint y: 478, distance: 13.0
click at [977, 478] on div "color picker dialog" at bounding box center [983, 478] width 18 height 18
click at [981, 476] on div "color picker dialog" at bounding box center [980, 477] width 18 height 18
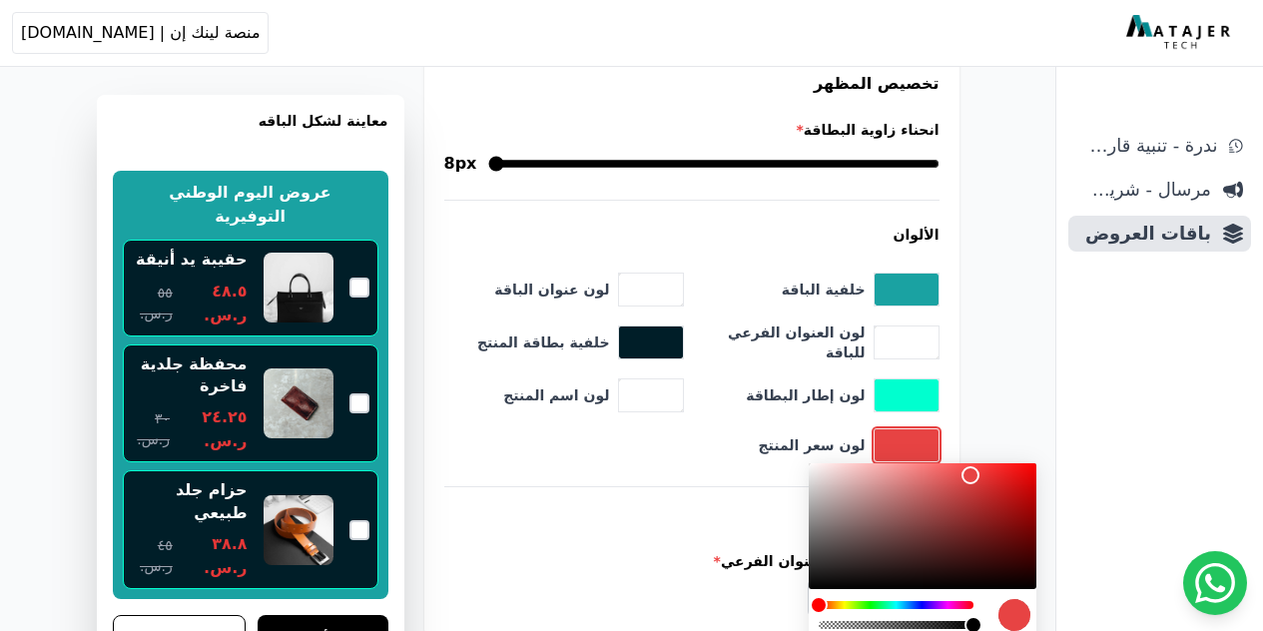
drag, startPoint x: 975, startPoint y: 475, endPoint x: 963, endPoint y: 476, distance: 12.0
click at [964, 476] on div "color picker dialog" at bounding box center [970, 475] width 18 height 18
drag, startPoint x: 974, startPoint y: 479, endPoint x: 950, endPoint y: 480, distance: 24.0
click at [950, 480] on div "color picker dialog" at bounding box center [922, 526] width 228 height 126
drag, startPoint x: 953, startPoint y: 480, endPoint x: 976, endPoint y: 479, distance: 23.0
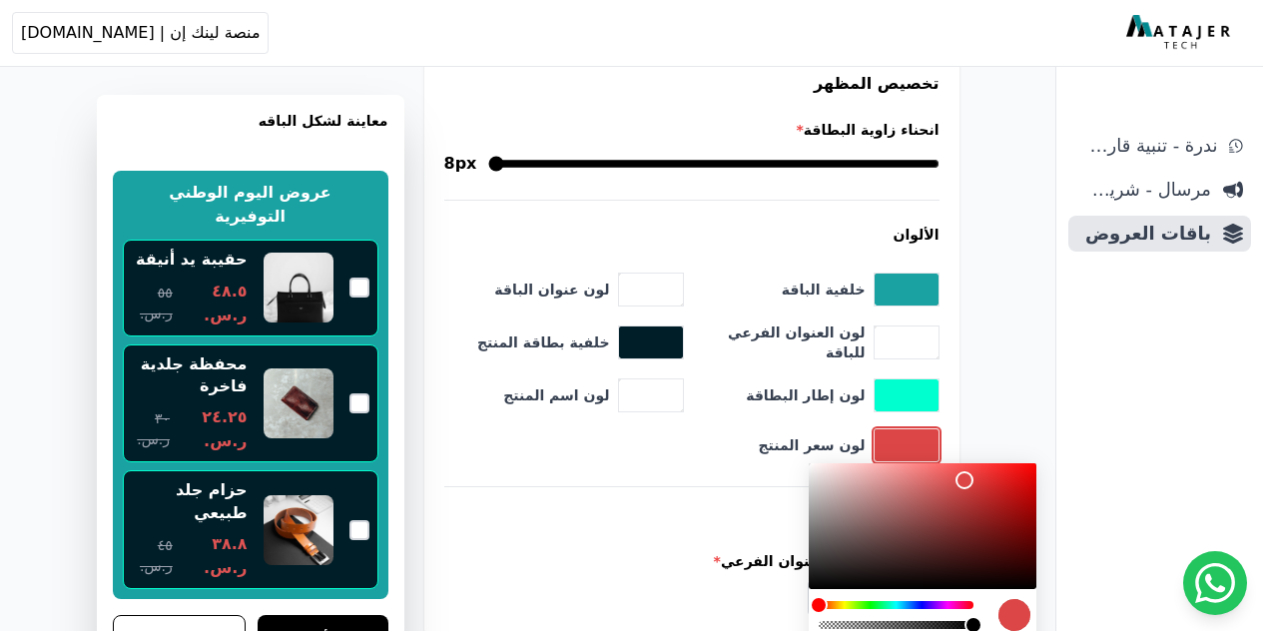
click at [973, 479] on div "color picker dialog" at bounding box center [964, 480] width 18 height 18
type input "*******"
click at [975, 479] on div "color picker dialog" at bounding box center [975, 479] width 18 height 18
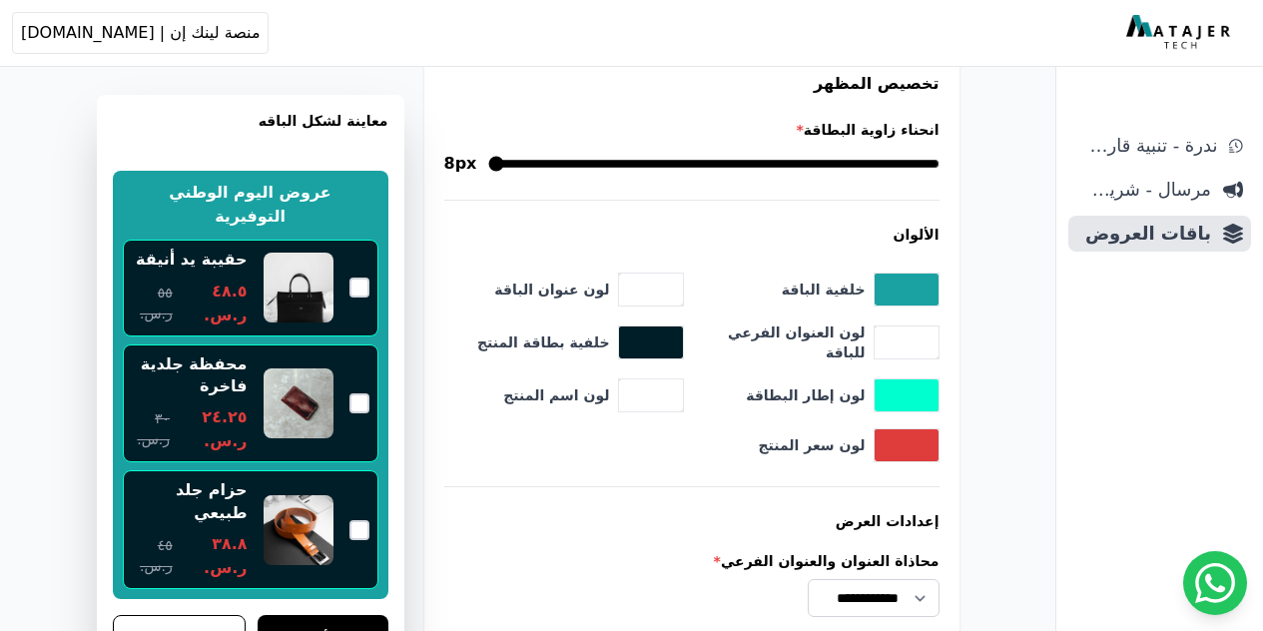
drag, startPoint x: 1020, startPoint y: 399, endPoint x: 940, endPoint y: 401, distance: 79.9
click at [638, 341] on button "toggle color picker dialog" at bounding box center [651, 342] width 64 height 32
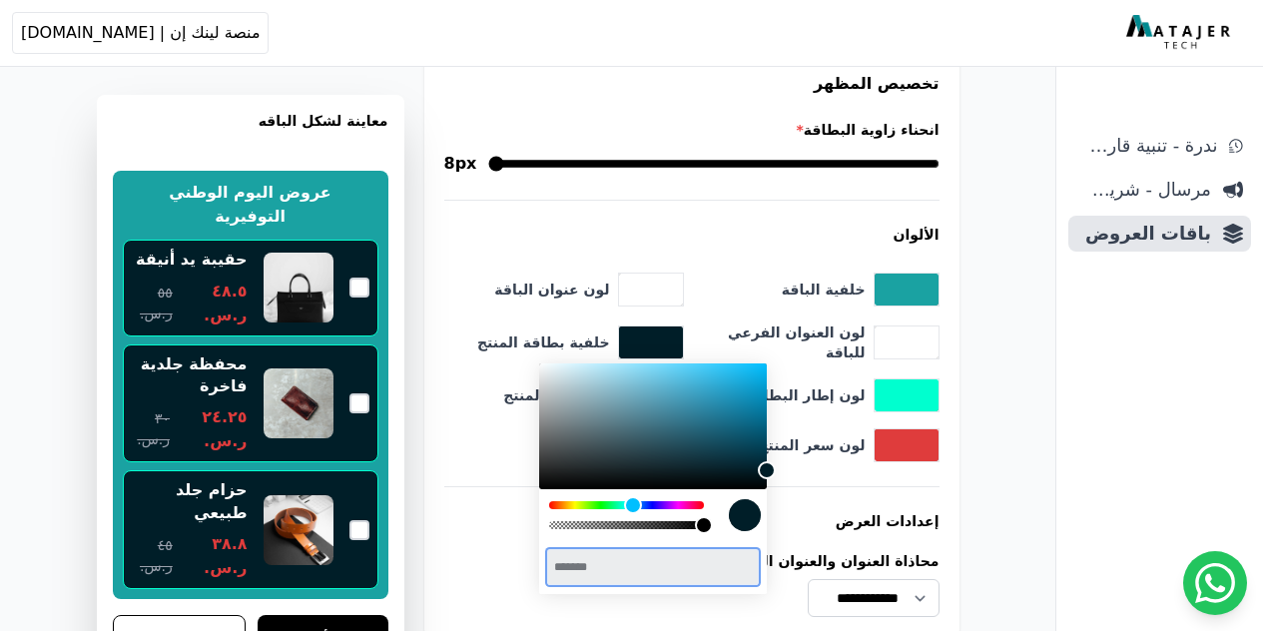
click at [692, 562] on input "*******" at bounding box center [653, 567] width 210 height 35
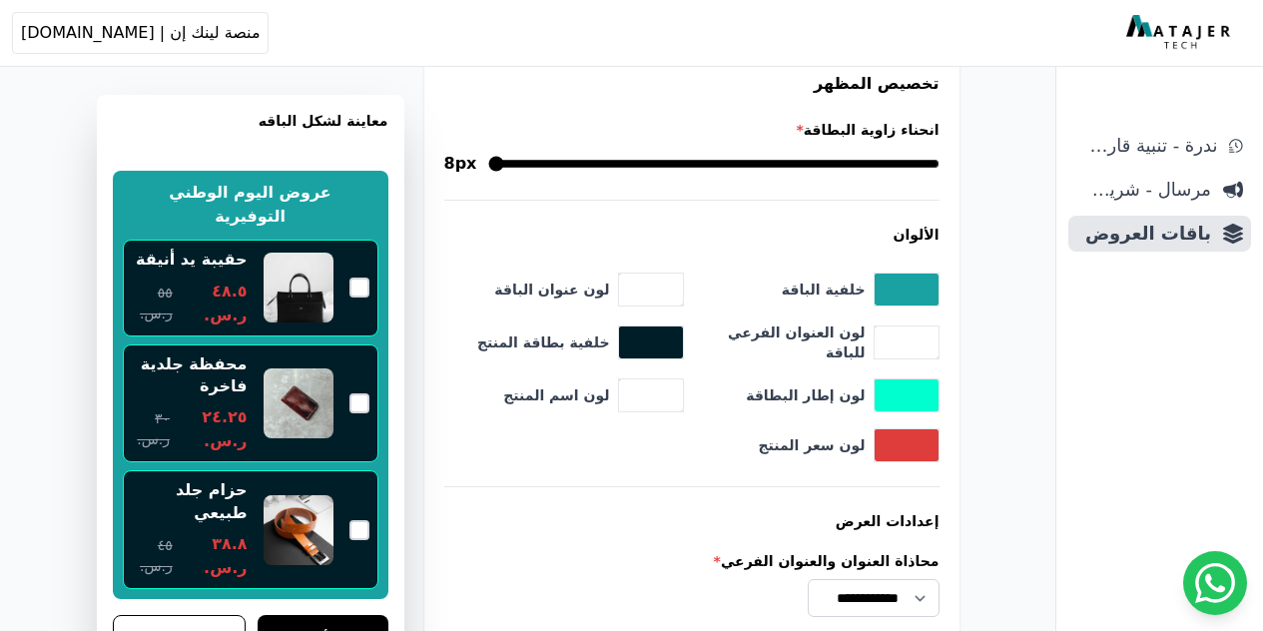
click at [494, 564] on div "**********" at bounding box center [691, 584] width 495 height 66
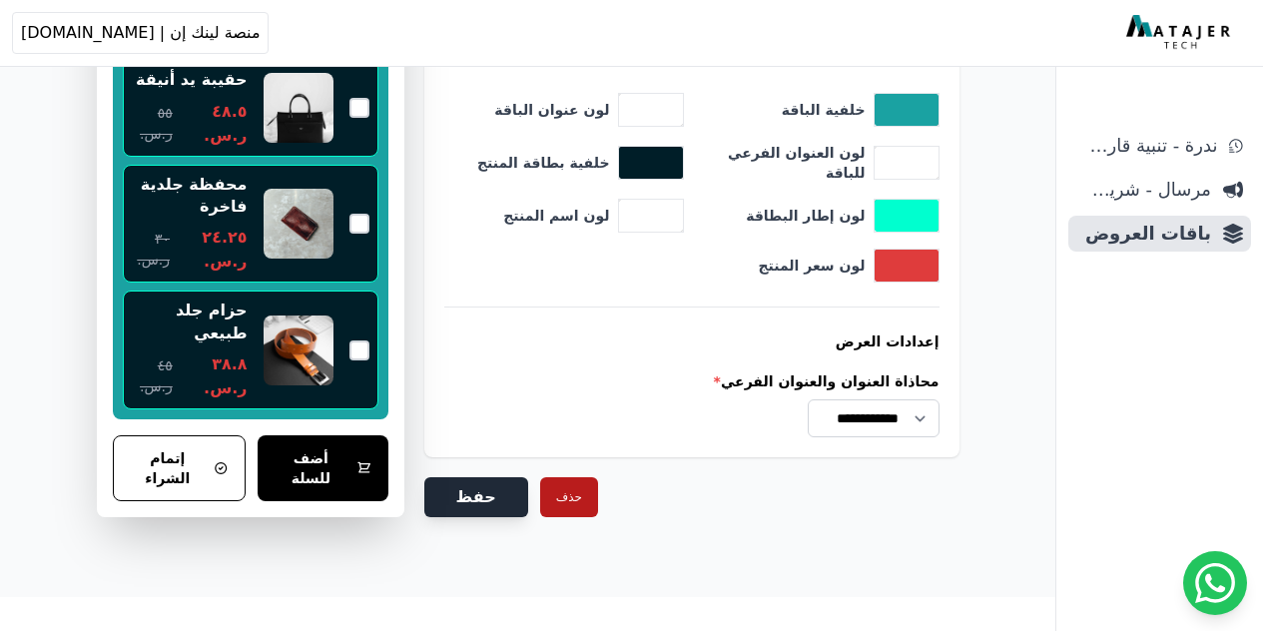
click at [482, 489] on button "حفظ" at bounding box center [476, 497] width 104 height 40
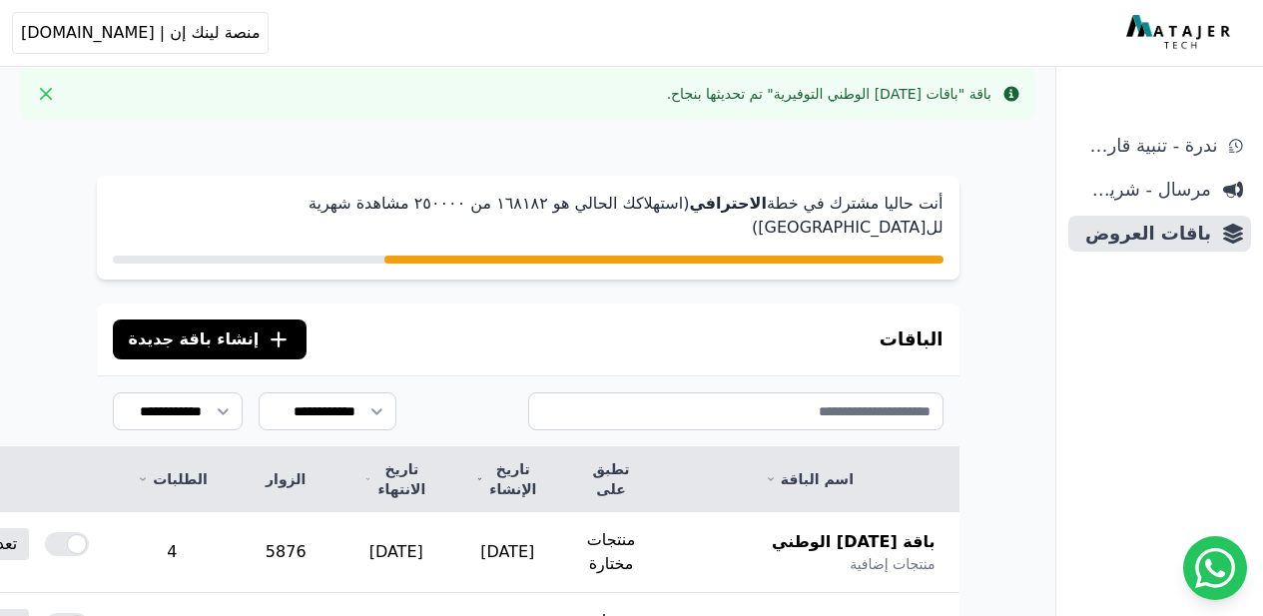
scroll to position [231, 0]
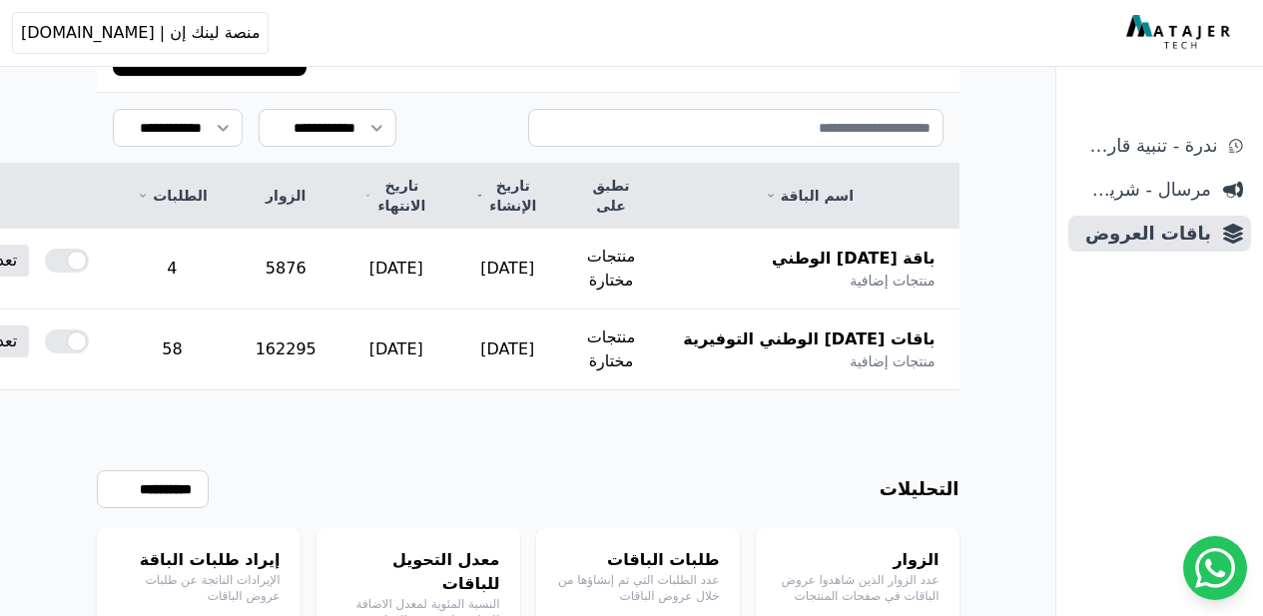
scroll to position [308, 0]
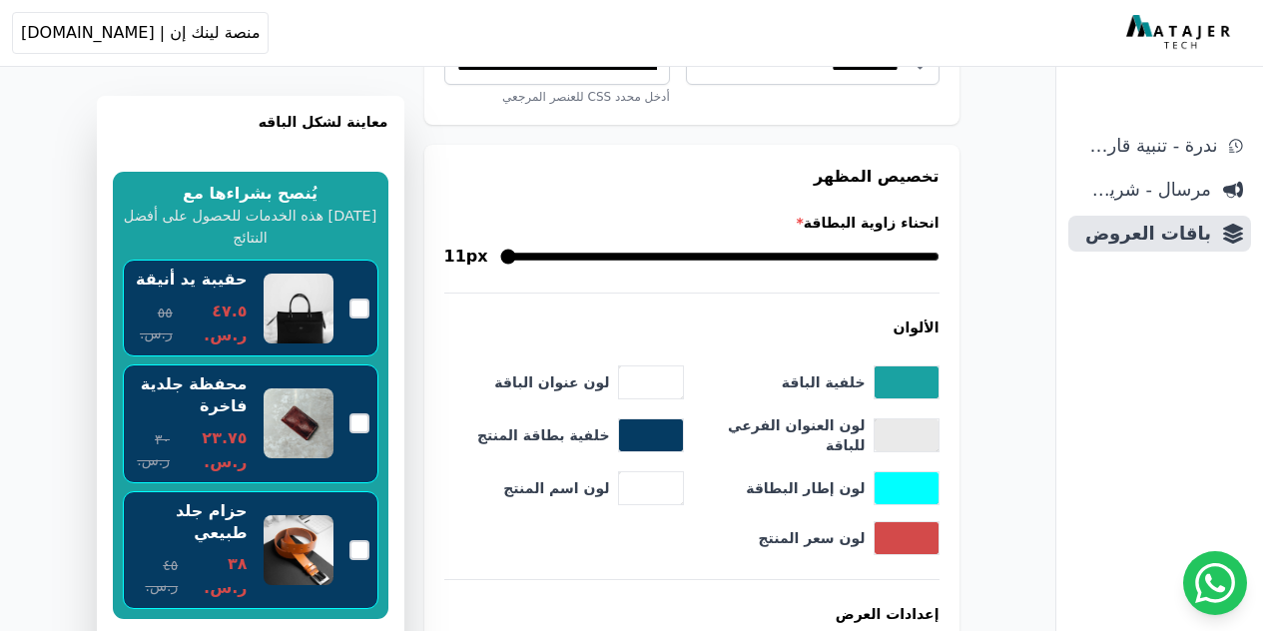
scroll to position [2364, 0]
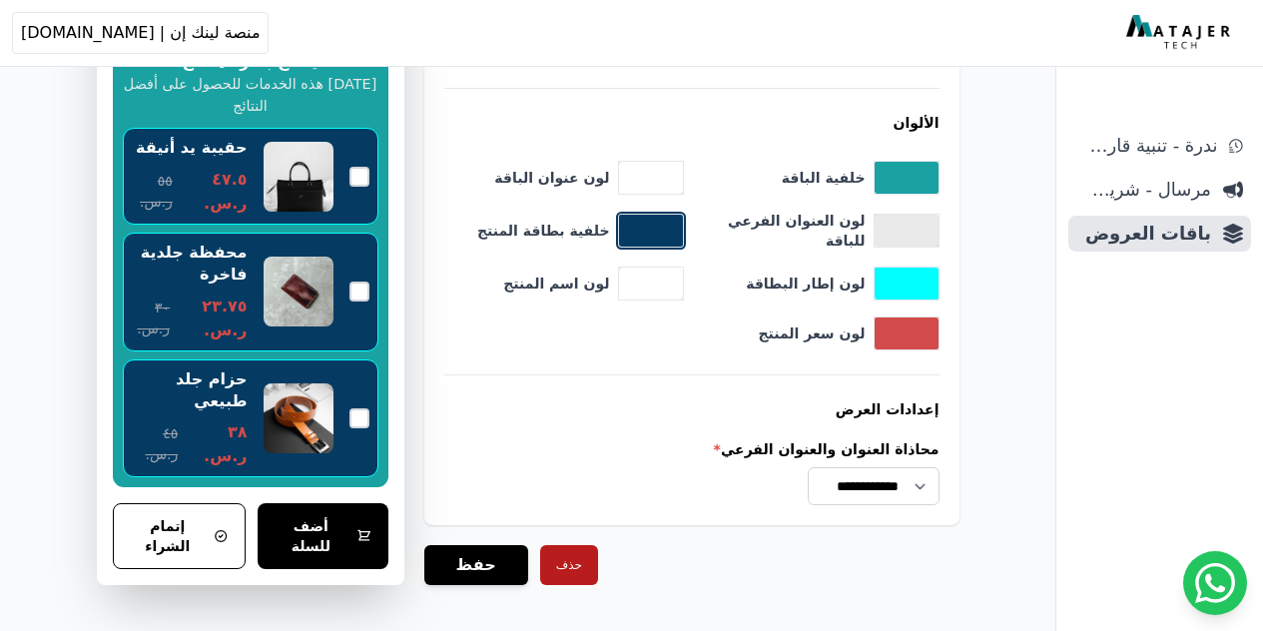
click at [649, 231] on button "toggle color picker dialog" at bounding box center [651, 231] width 64 height 32
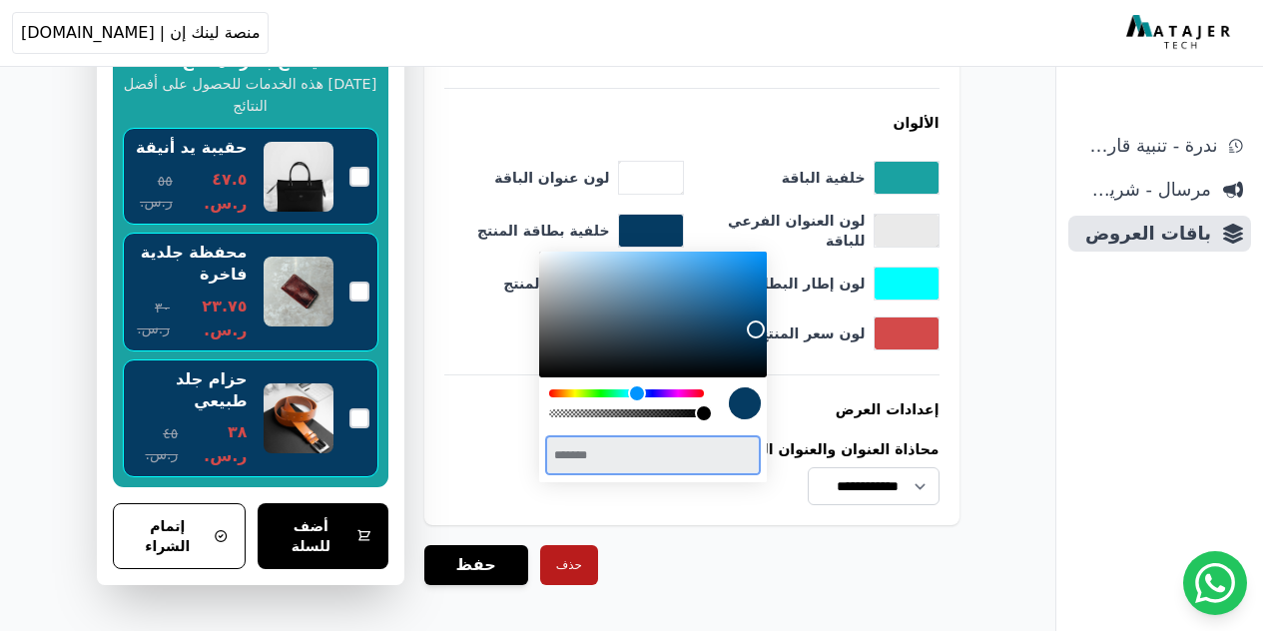
click at [648, 445] on input "*******" at bounding box center [653, 455] width 210 height 35
paste input "color input field"
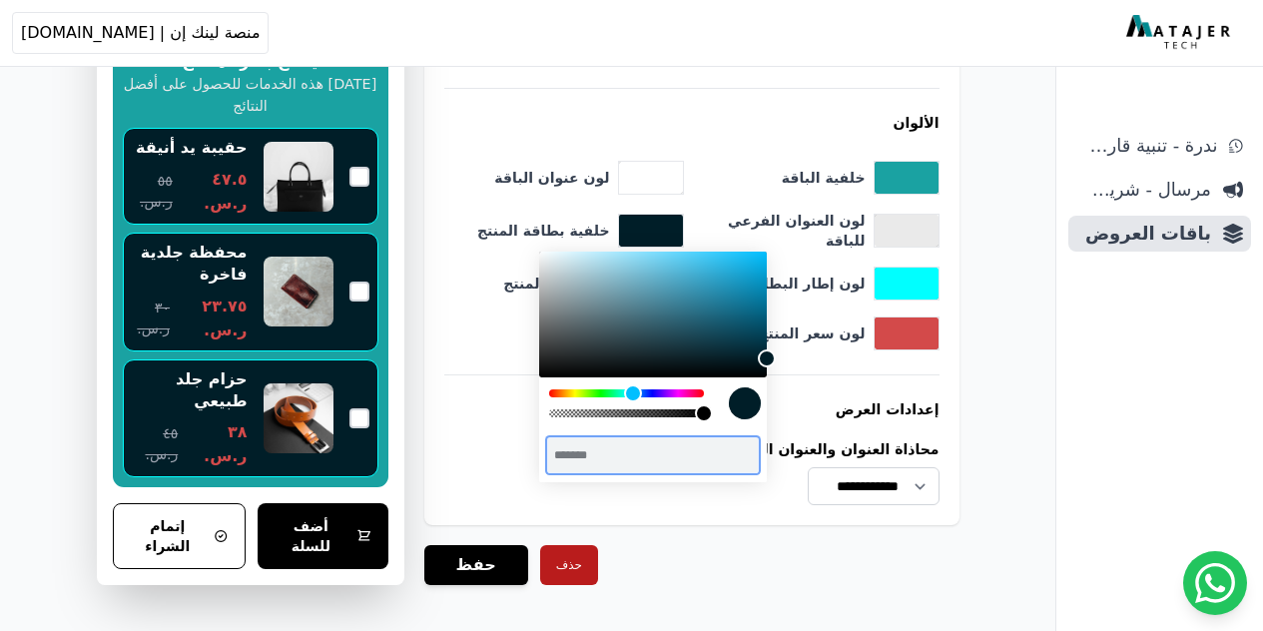
type input "*******"
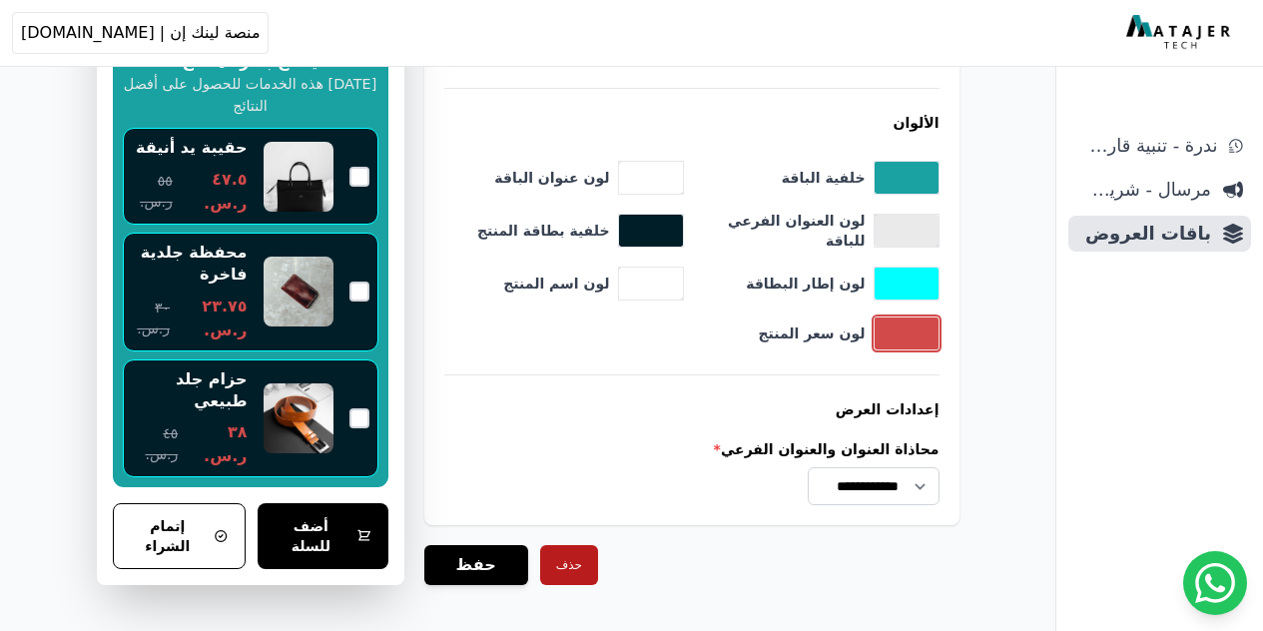
click at [914, 317] on button "toggle color picker dialog" at bounding box center [906, 333] width 64 height 32
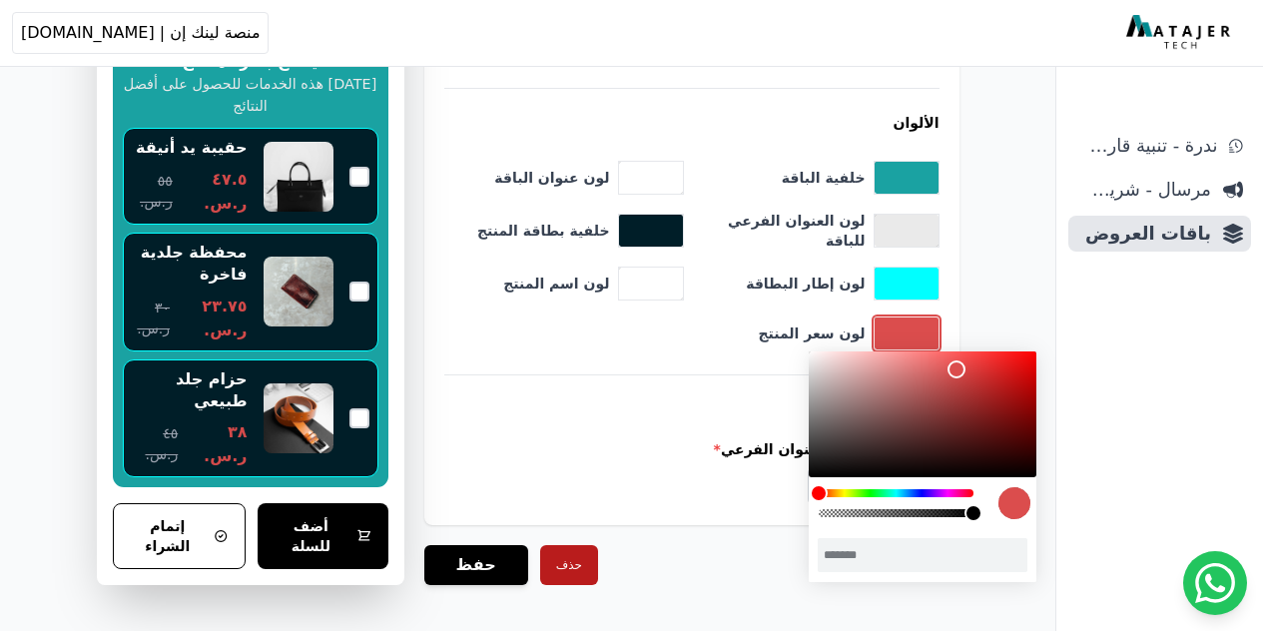
click at [957, 367] on div "color picker dialog" at bounding box center [956, 369] width 18 height 18
click at [956, 361] on div "color picker dialog" at bounding box center [957, 367] width 18 height 18
click at [954, 361] on div "color picker dialog" at bounding box center [955, 361] width 18 height 18
click at [948, 363] on div "color picker dialog" at bounding box center [948, 362] width 18 height 18
type input "*******"
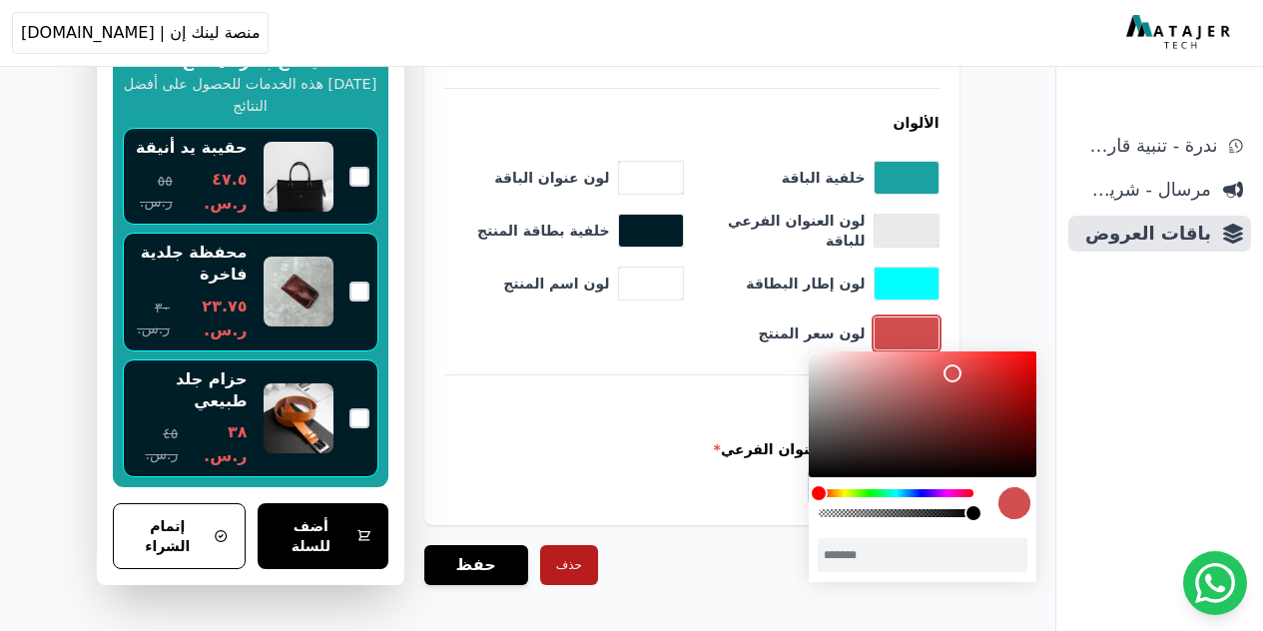
drag, startPoint x: 948, startPoint y: 363, endPoint x: 952, endPoint y: 373, distance: 10.8
click at [952, 373] on div "color picker dialog" at bounding box center [952, 373] width 18 height 18
click at [635, 459] on div "**********" at bounding box center [691, 472] width 495 height 66
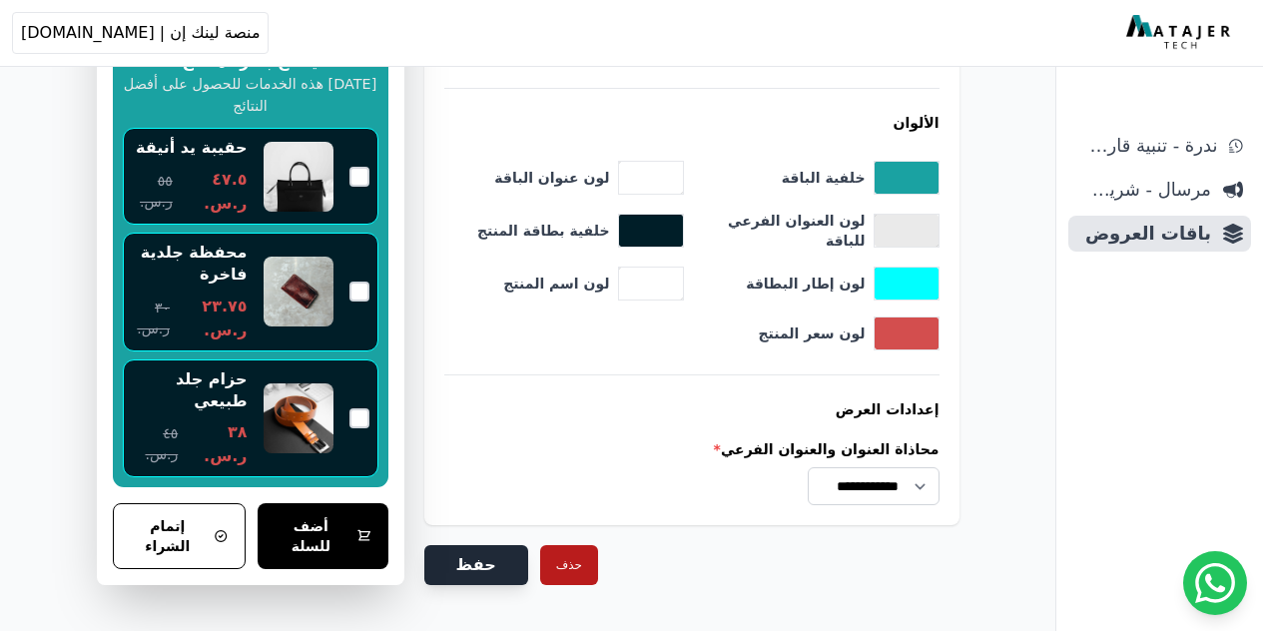
click at [459, 564] on button "حفظ" at bounding box center [476, 565] width 104 height 40
